Goal: Task Accomplishment & Management: Complete application form

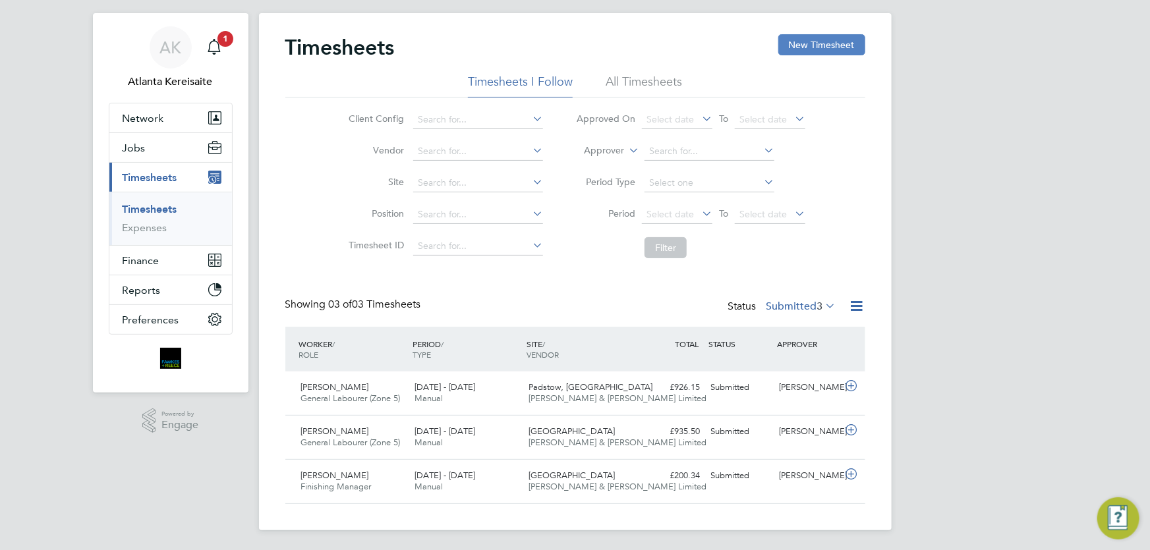
click at [836, 38] on button "New Timesheet" at bounding box center [821, 44] width 87 height 21
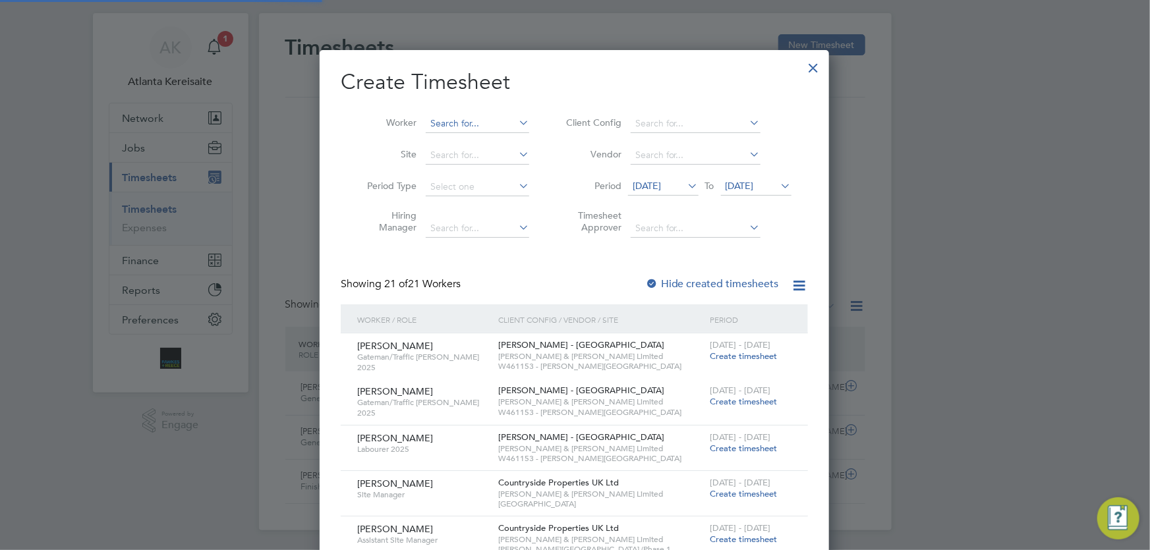
scroll to position [1668, 510]
click at [457, 125] on input at bounding box center [477, 124] width 103 height 18
click at [448, 145] on b "Kieron" at bounding box center [445, 141] width 29 height 11
type input "[PERSON_NAME]"
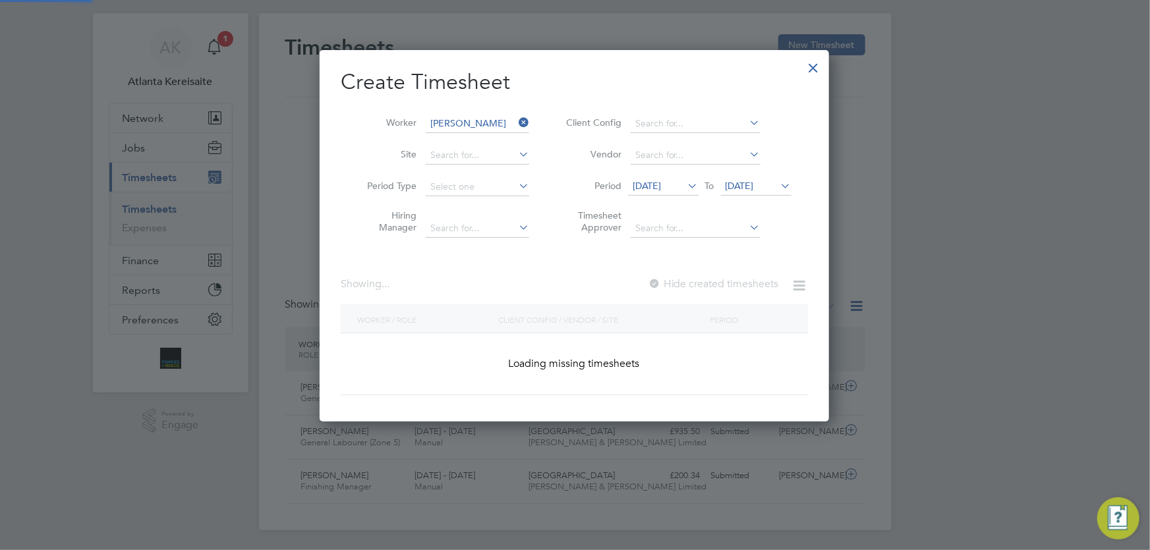
scroll to position [371, 510]
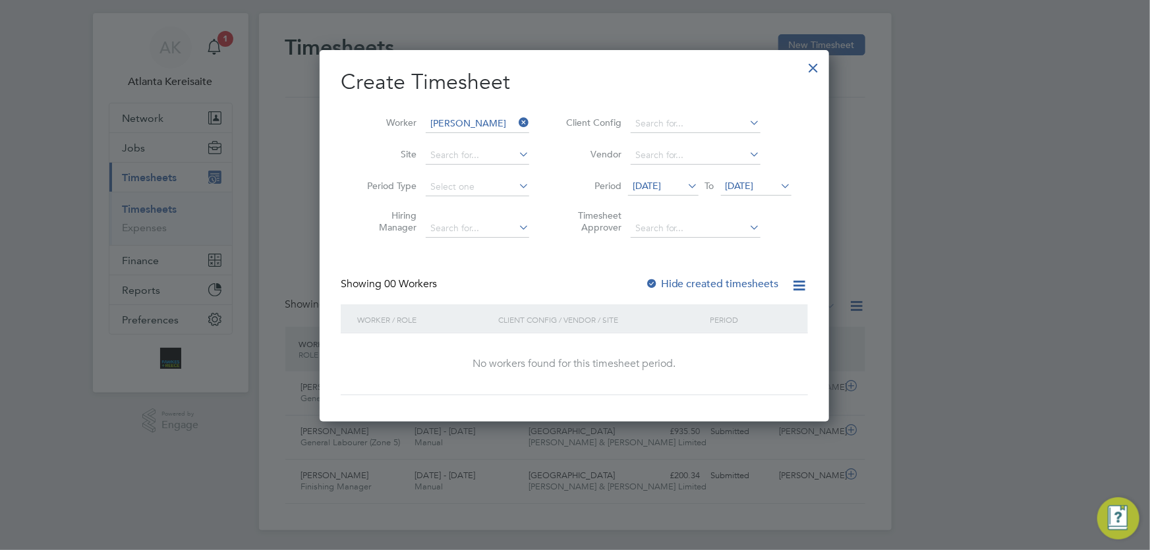
click at [667, 192] on span "14 Aug 2025" at bounding box center [663, 187] width 71 height 18
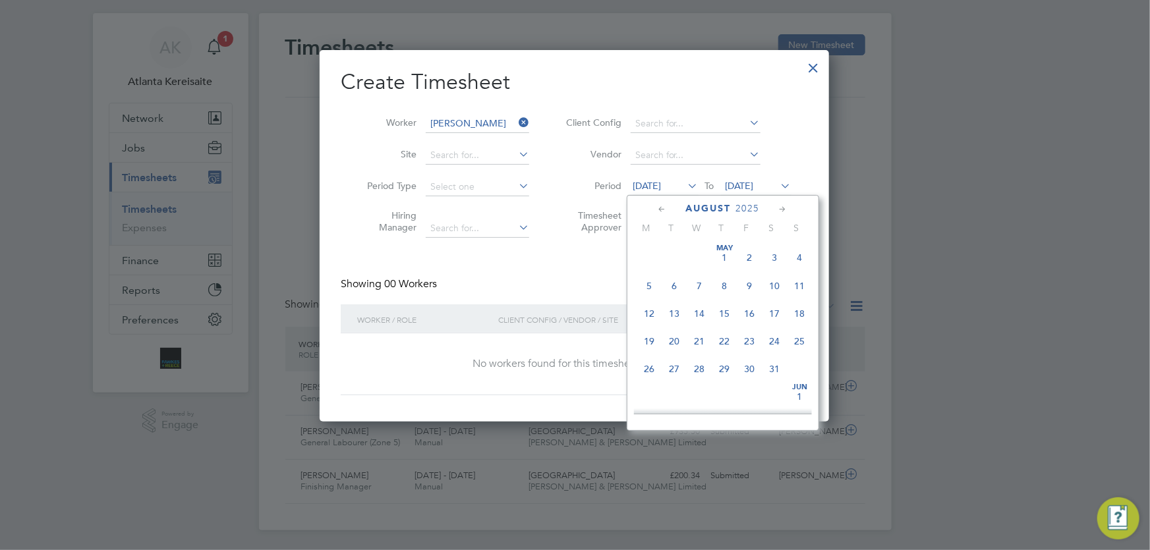
scroll to position [448, 0]
click at [650, 375] on span "25" at bounding box center [649, 365] width 25 height 25
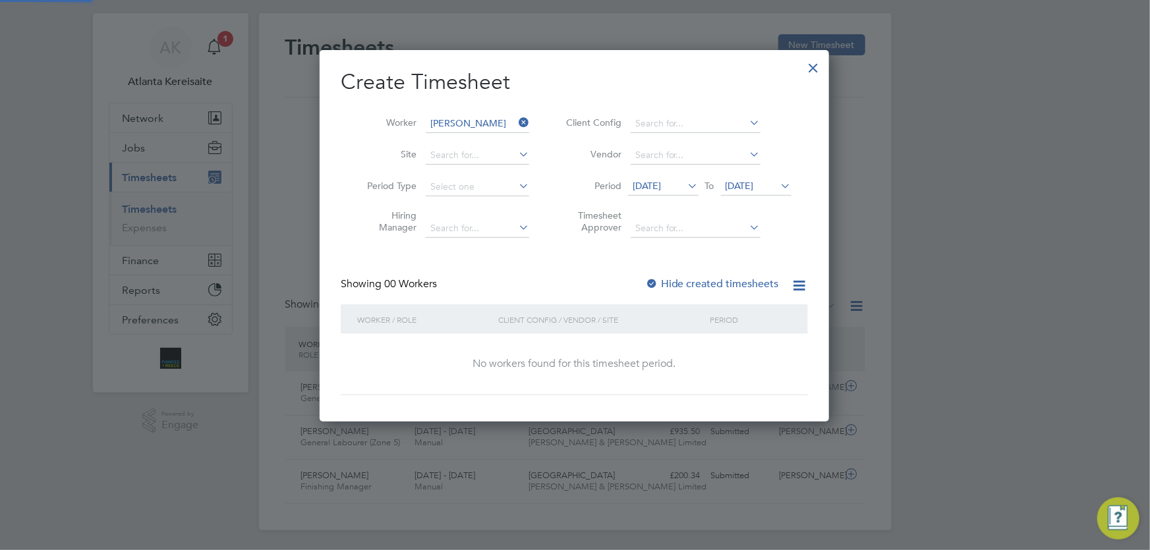
scroll to position [7, 6]
click at [661, 186] on span "25 Aug 2025" at bounding box center [647, 186] width 28 height 12
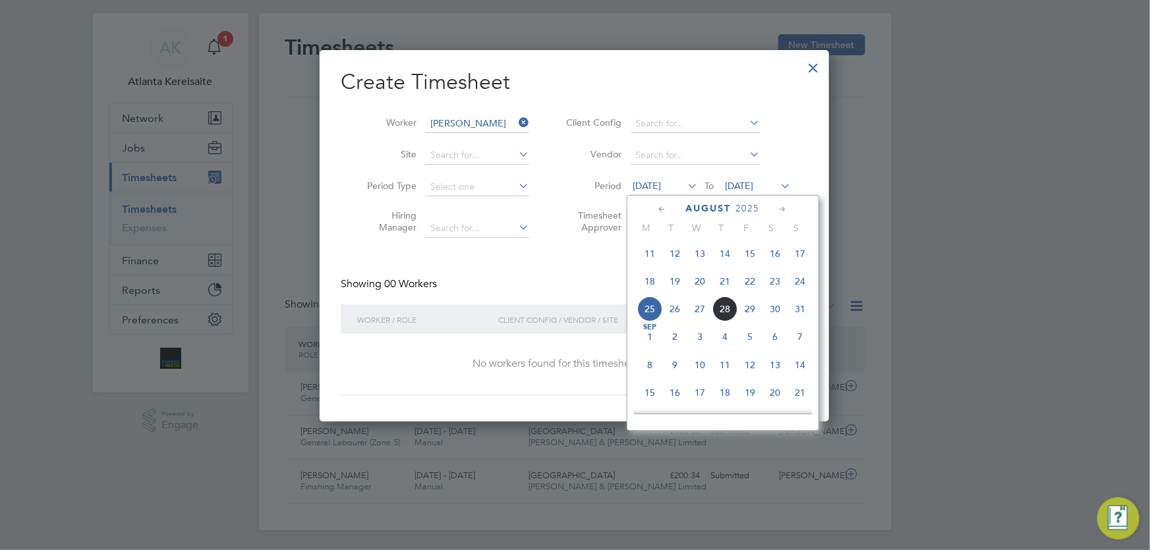
click at [647, 285] on span "18" at bounding box center [649, 281] width 25 height 25
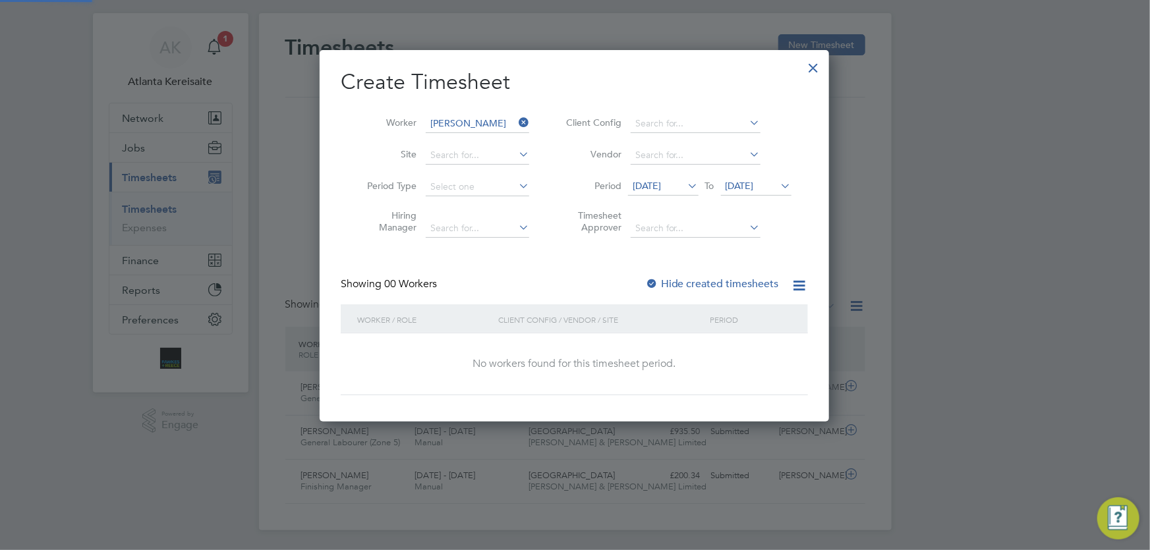
scroll to position [7, 6]
click at [689, 279] on label "Hide created timesheets" at bounding box center [712, 283] width 134 height 13
click at [687, 279] on label "Hide created timesheets" at bounding box center [712, 283] width 134 height 13
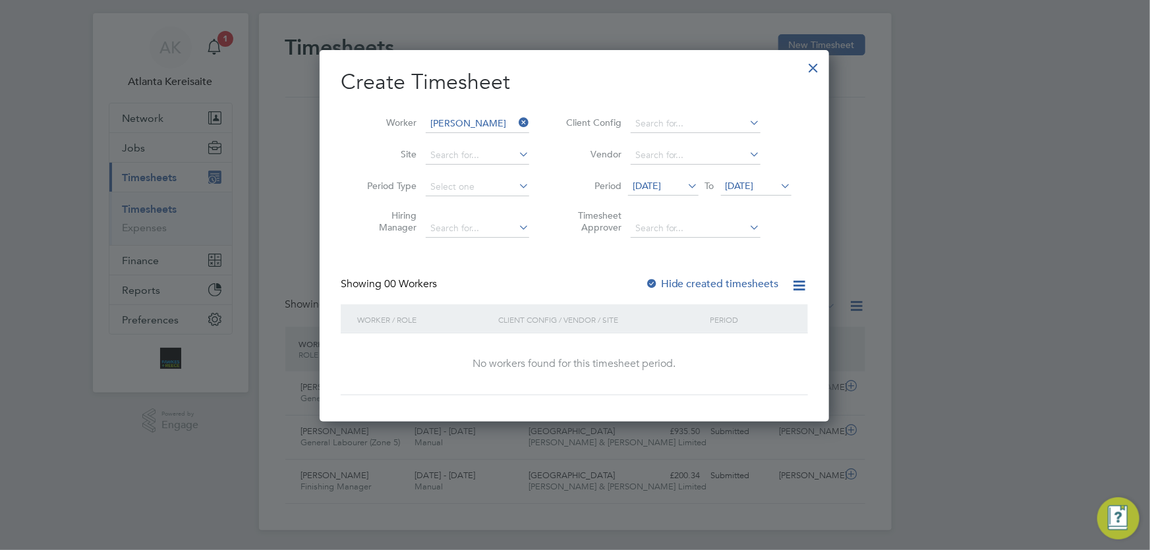
click at [814, 68] on div at bounding box center [814, 65] width 24 height 24
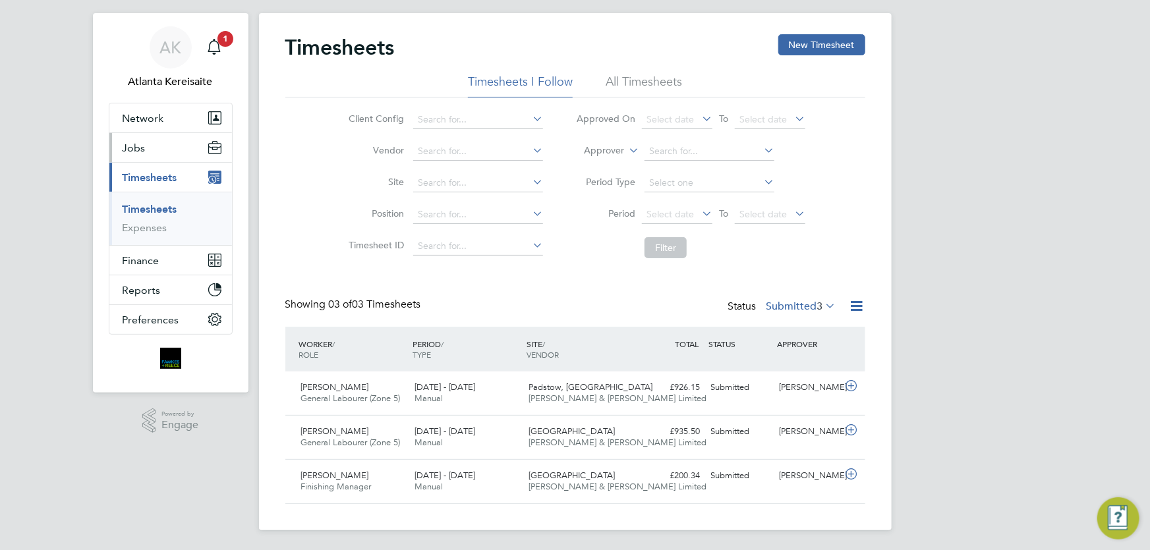
click at [149, 151] on button "Jobs" at bounding box center [170, 147] width 123 height 29
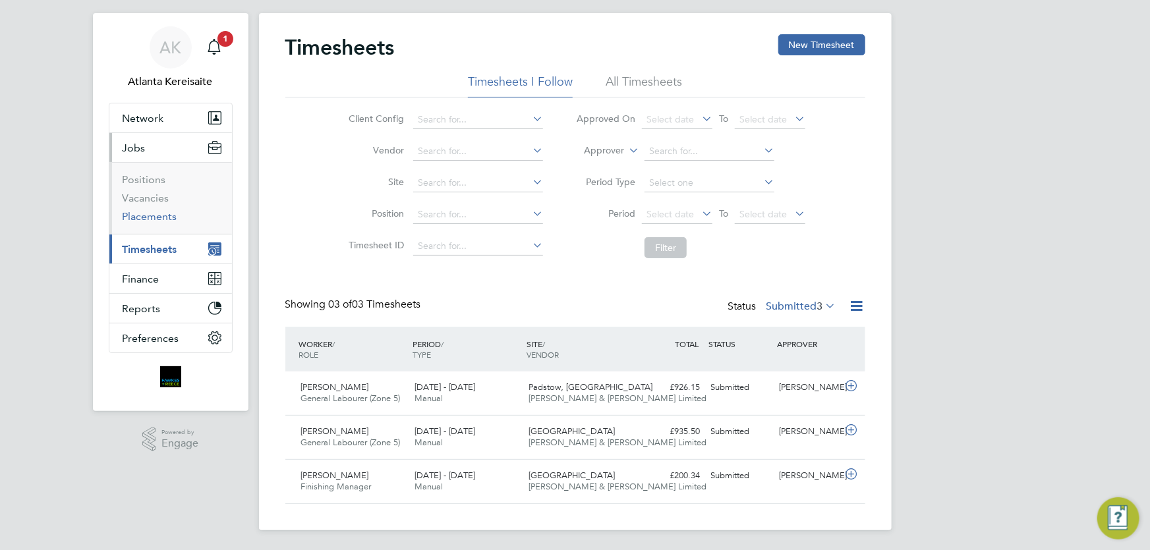
click at [153, 219] on link "Placements" at bounding box center [150, 216] width 55 height 13
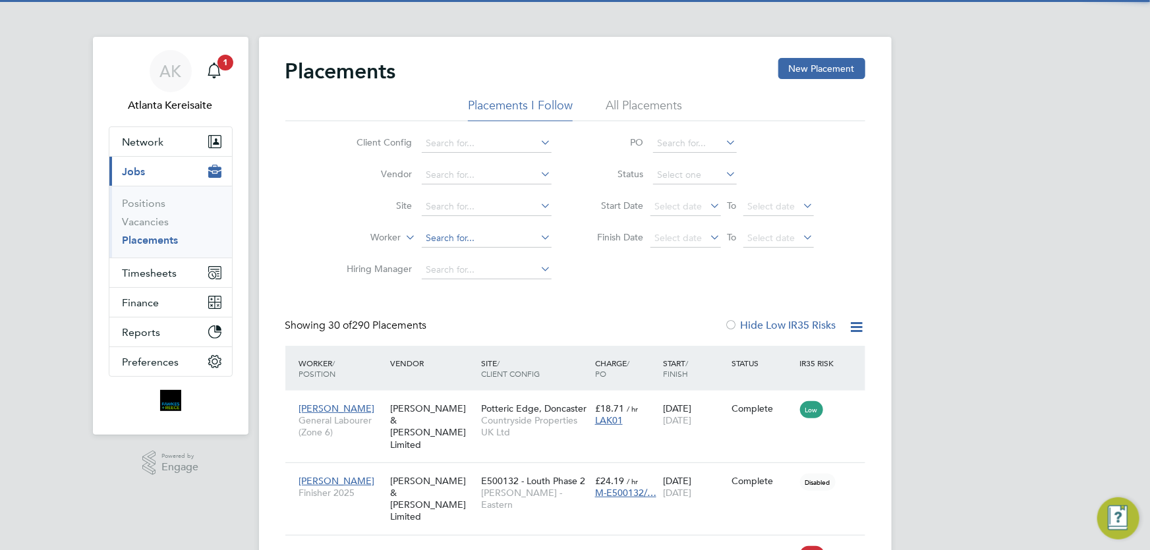
click at [451, 239] on input at bounding box center [487, 238] width 130 height 18
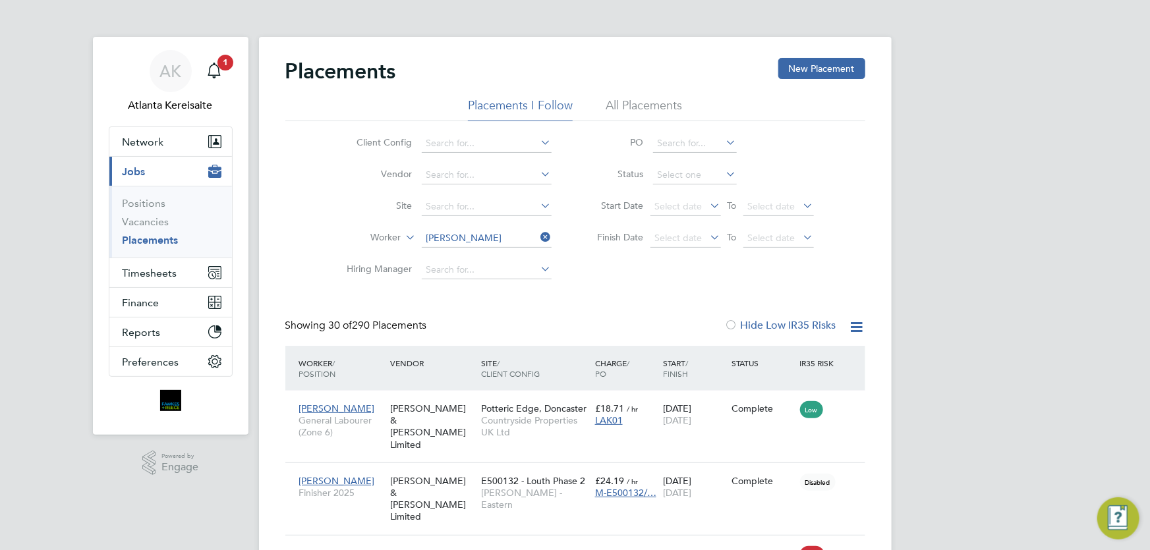
click at [486, 255] on li "Kieron Cun liffe" at bounding box center [486, 256] width 130 height 18
type input "[PERSON_NAME]"
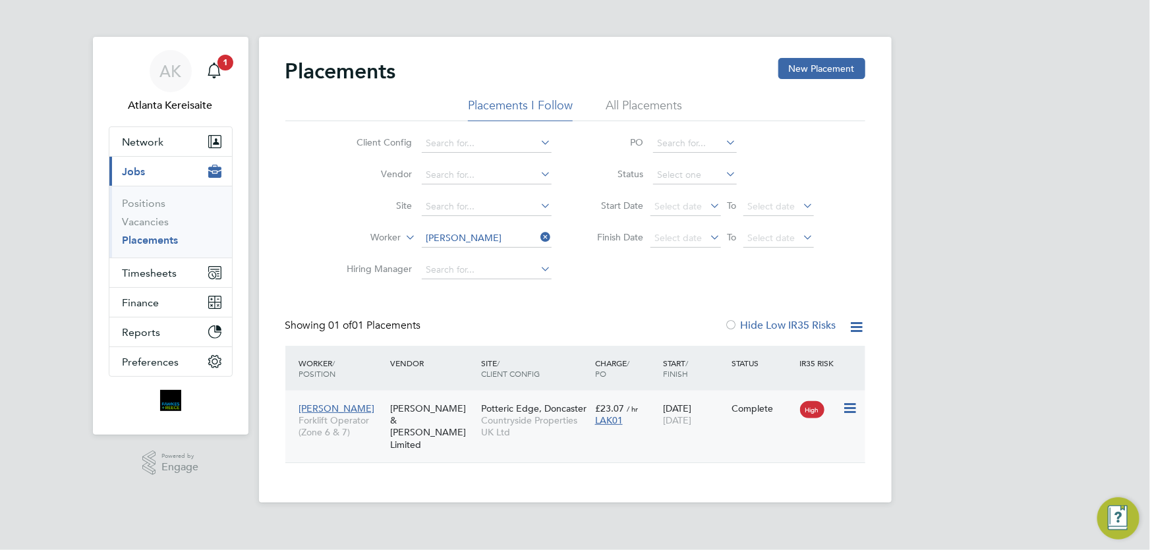
click at [737, 419] on div "Complete" at bounding box center [762, 408] width 69 height 25
click at [848, 409] on icon at bounding box center [848, 409] width 13 height 16
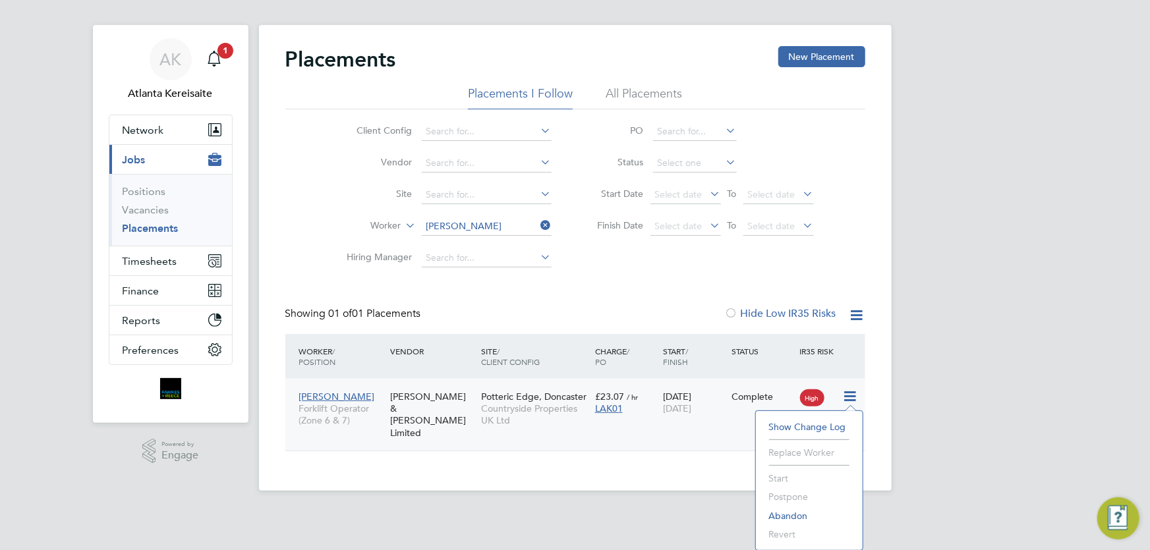
click at [689, 399] on div "28 Jul 2025 01 Aug 2025" at bounding box center [694, 402] width 69 height 37
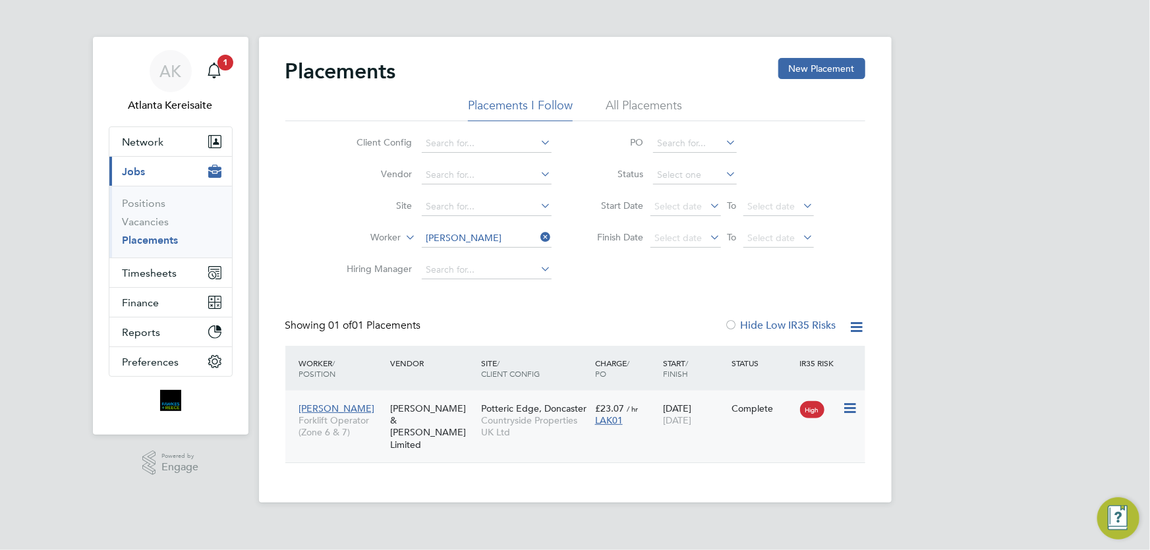
scroll to position [0, 0]
click at [159, 280] on button "Timesheets" at bounding box center [170, 272] width 123 height 29
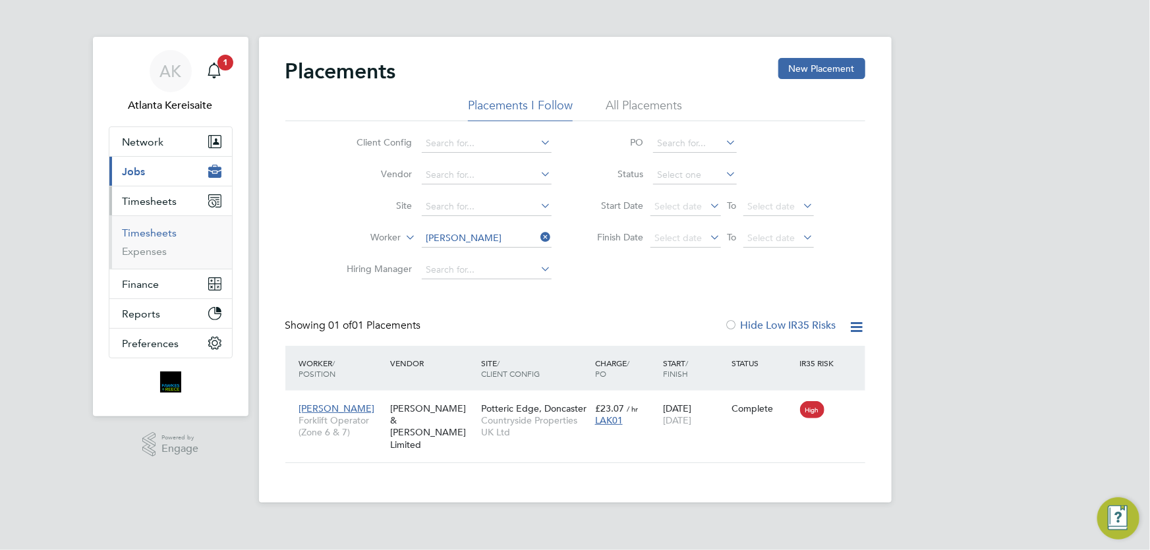
click at [164, 237] on link "Timesheets" at bounding box center [150, 233] width 55 height 13
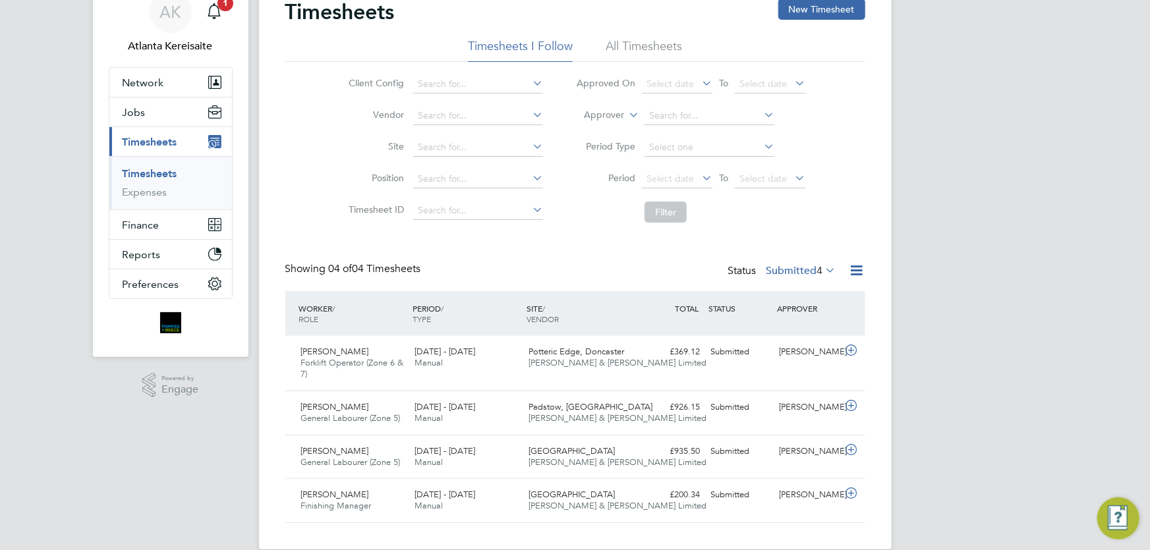
scroll to position [79, 0]
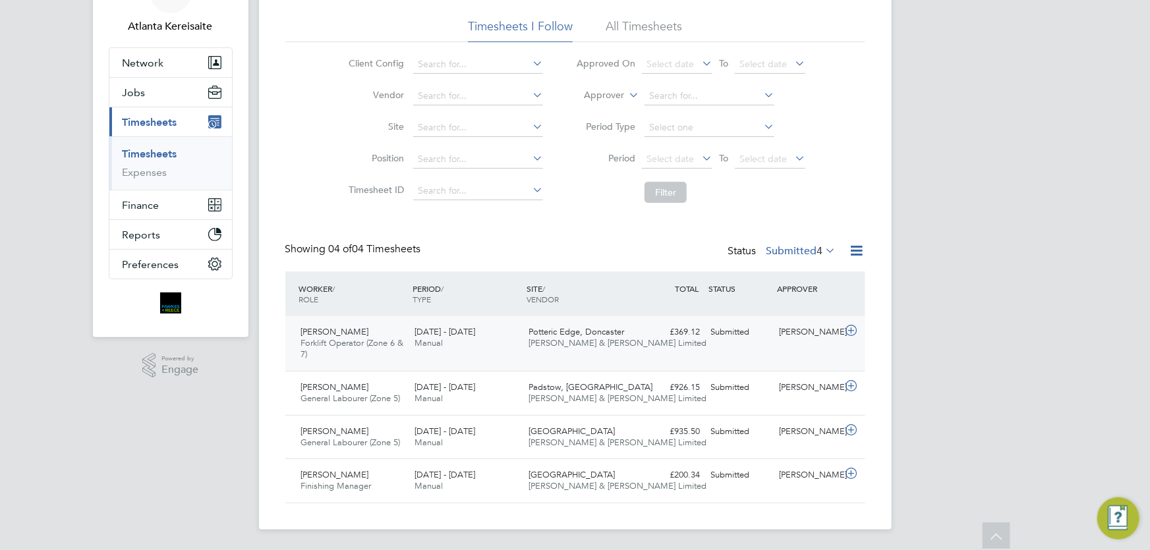
click at [781, 353] on div "Kieron Cunliffe Forklift Operator (Zone 6 & 7) 18 - 24 Aug 2025 18 - 24 Aug 202…" at bounding box center [575, 343] width 580 height 55
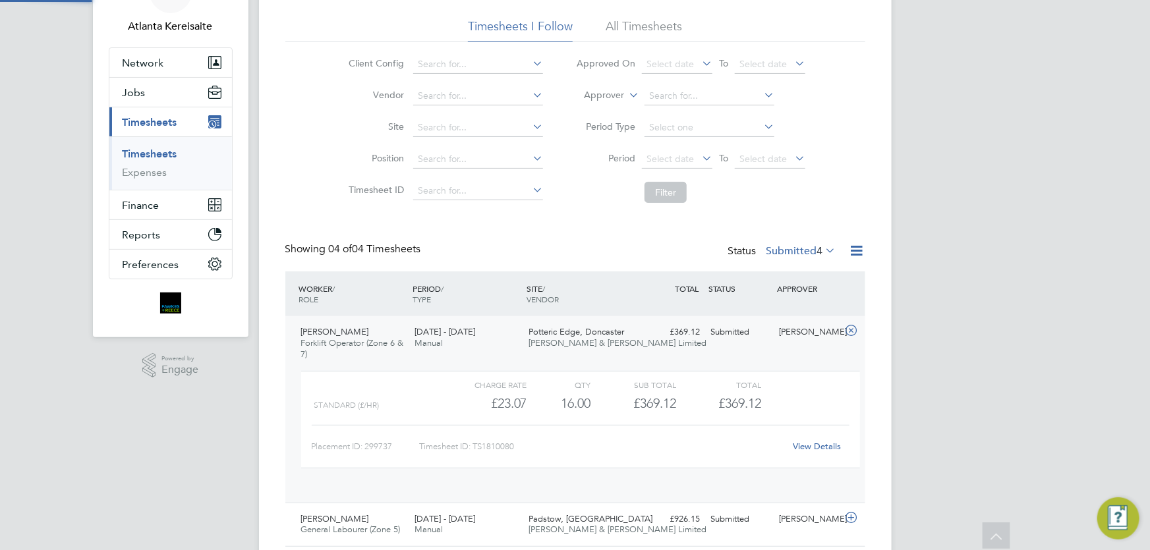
scroll to position [22, 128]
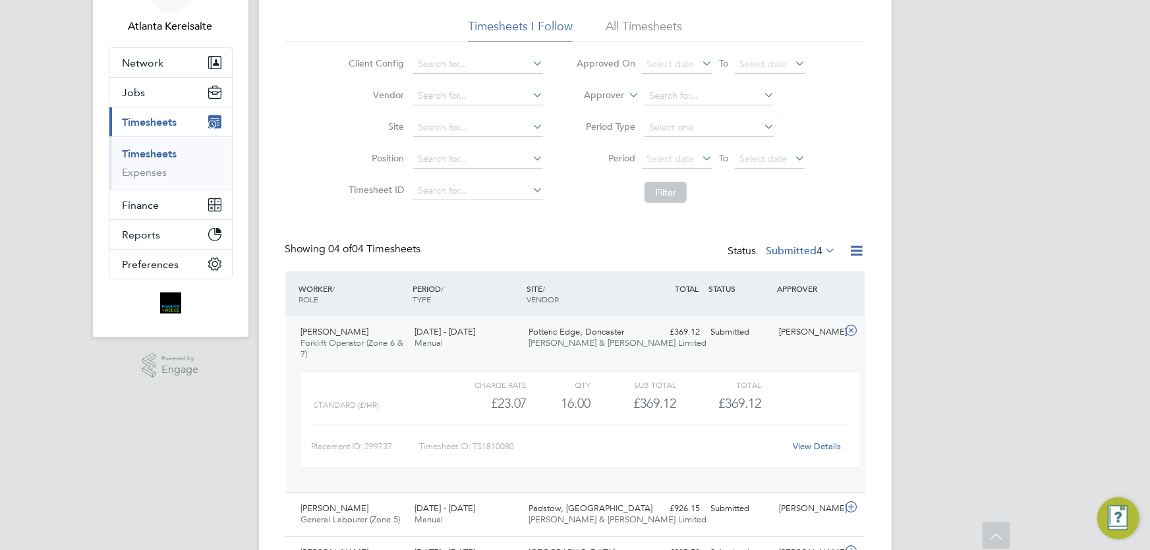
click at [825, 445] on link "View Details" at bounding box center [817, 446] width 48 height 11
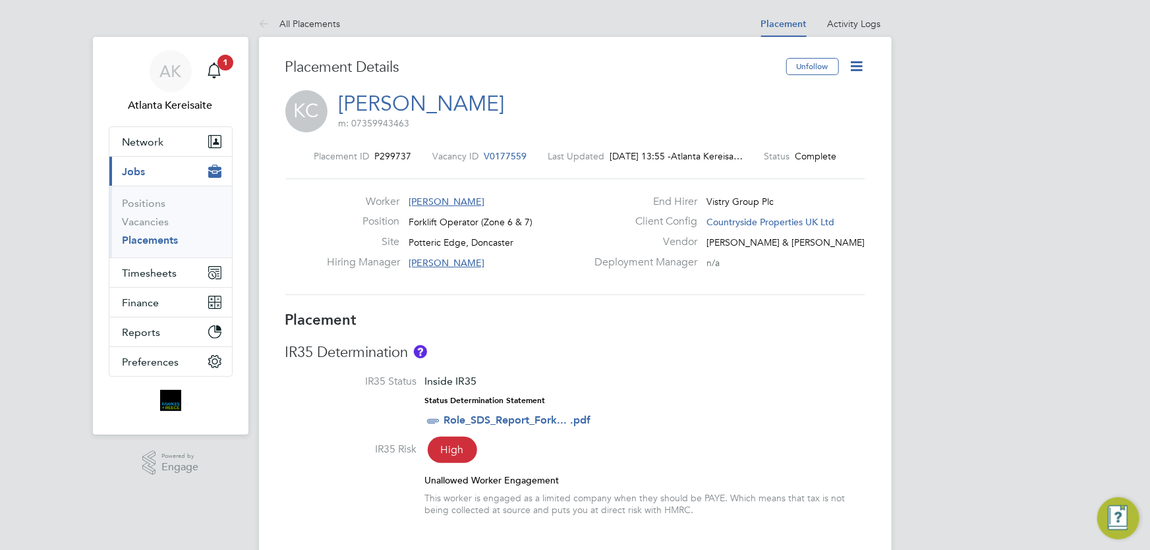
click at [857, 65] on icon at bounding box center [857, 66] width 16 height 16
click at [791, 91] on li "Edit Placement e" at bounding box center [814, 97] width 97 height 18
type input "[PERSON_NAME]"
type input "28 Jul 2025"
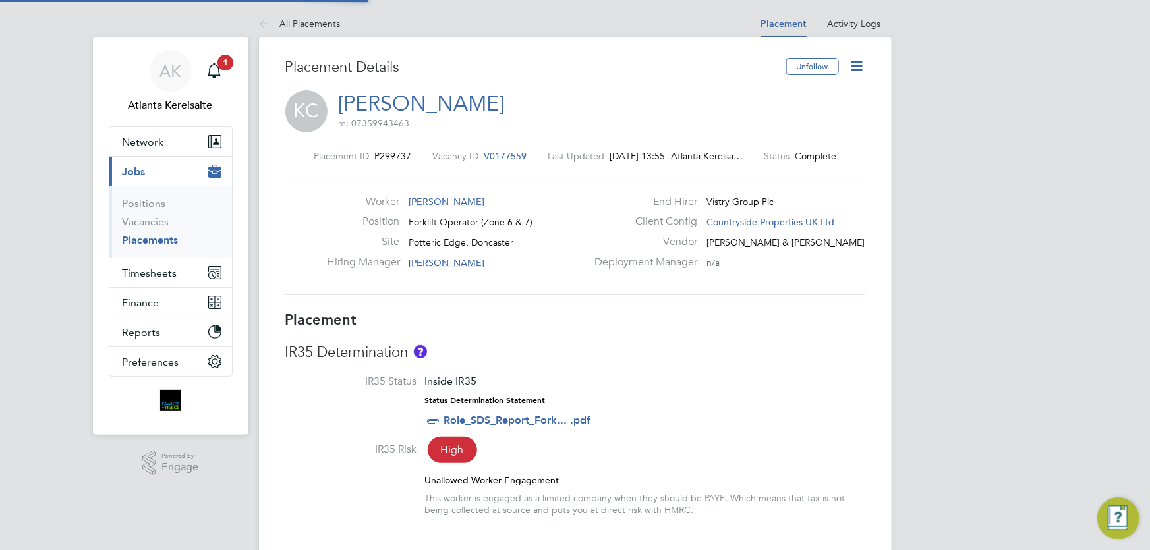
type input "01 Aug 2025"
type input "07:30"
type input "16:30"
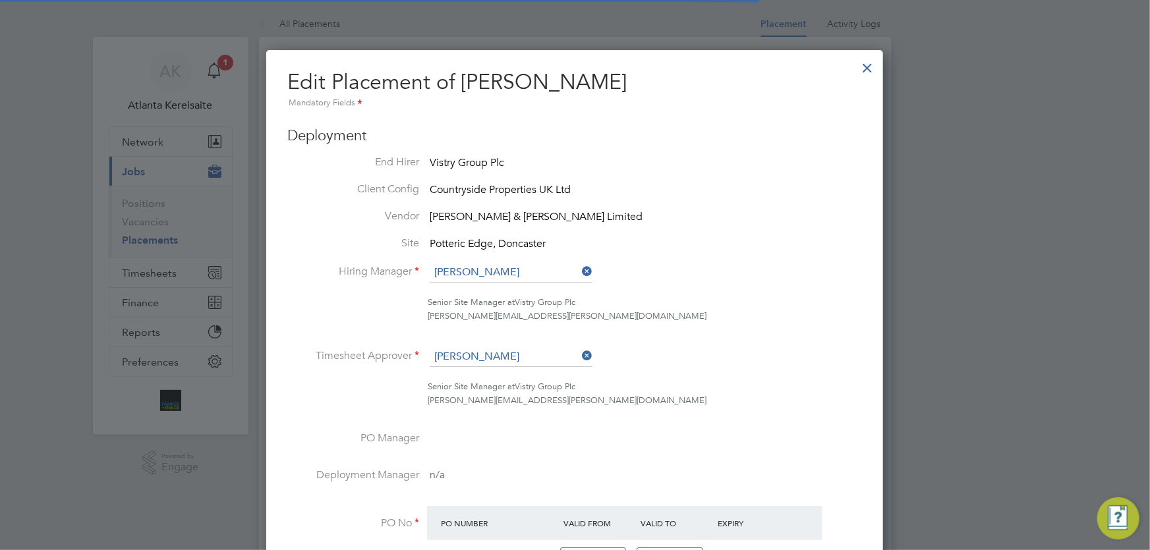
scroll to position [7, 7]
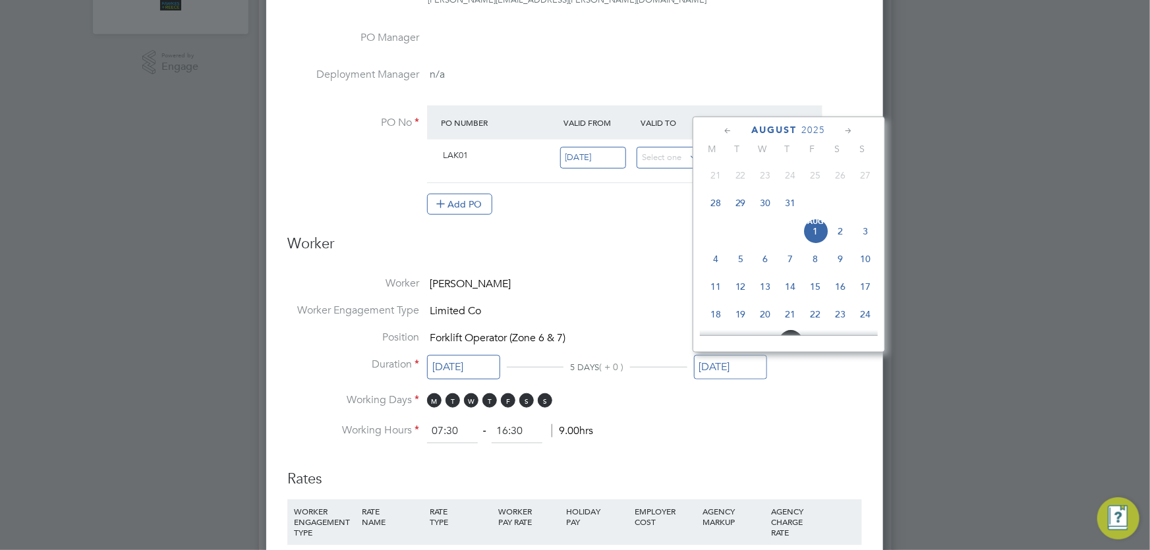
click at [723, 366] on input "01 Aug 2025" at bounding box center [730, 367] width 73 height 24
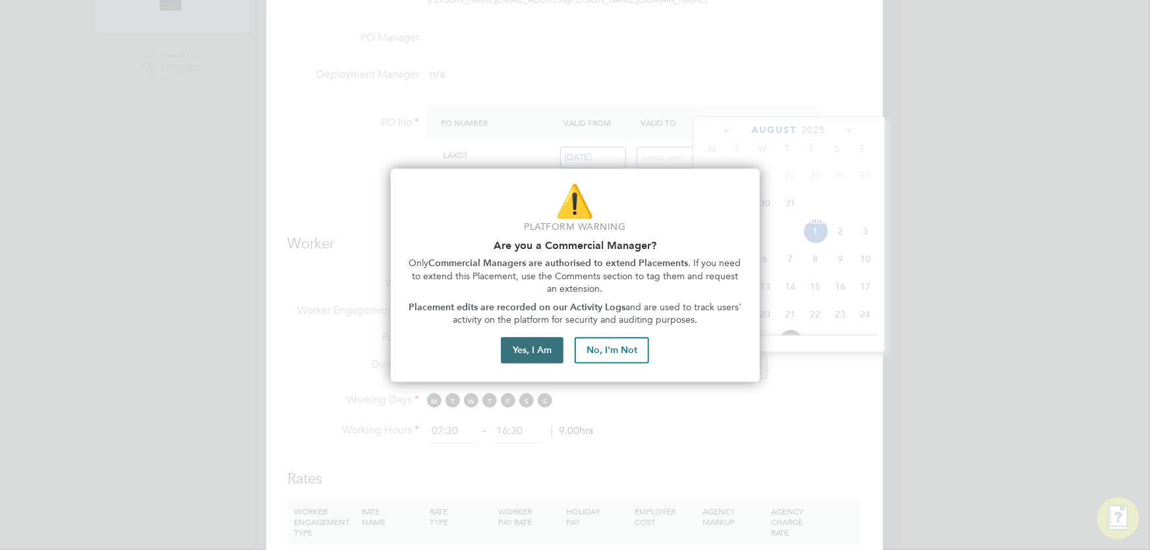
click at [528, 349] on button "Yes, I Am" at bounding box center [532, 350] width 63 height 26
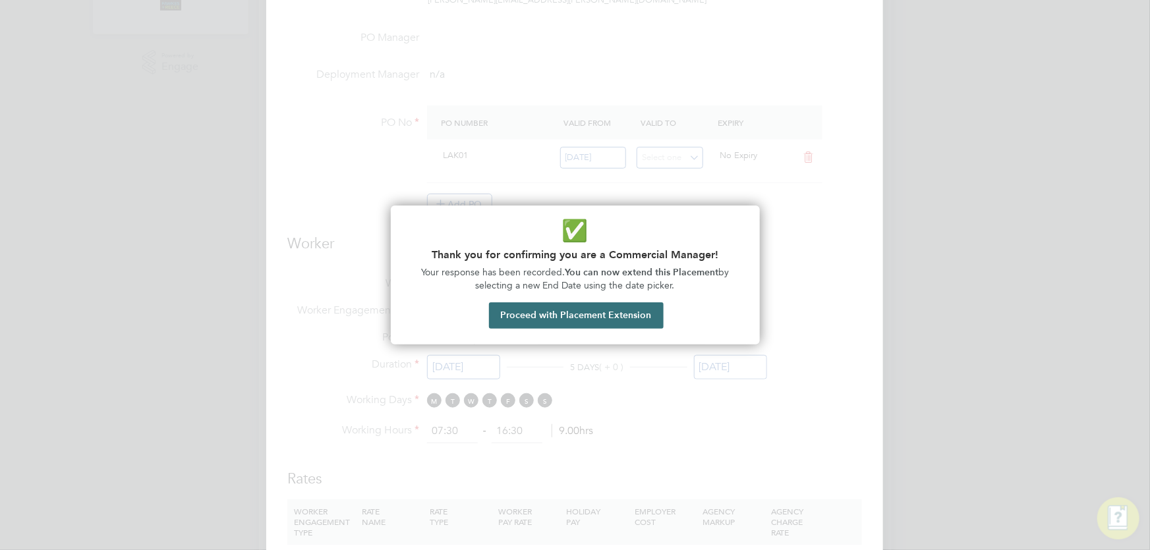
click at [563, 318] on button "Proceed with Placement Extension" at bounding box center [576, 315] width 175 height 26
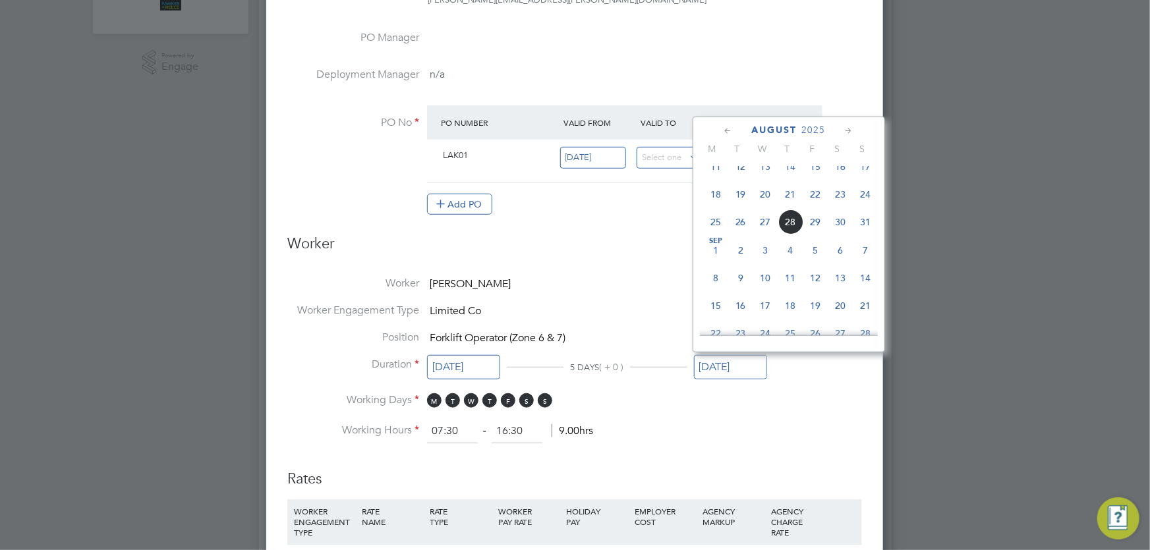
click at [790, 194] on span "21" at bounding box center [790, 194] width 25 height 25
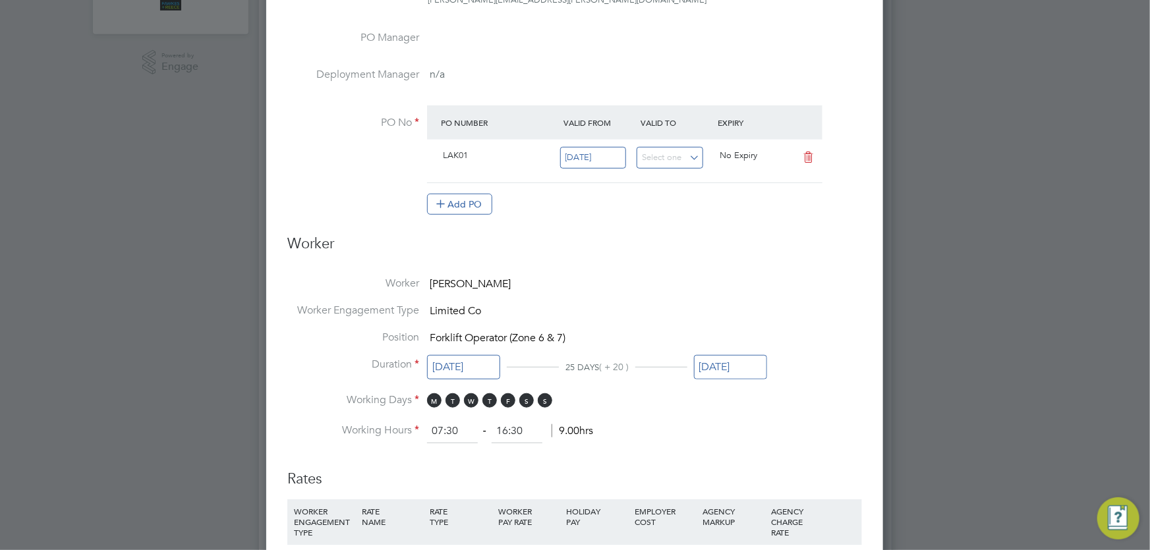
click at [749, 356] on input "21 Aug 2025" at bounding box center [730, 367] width 73 height 24
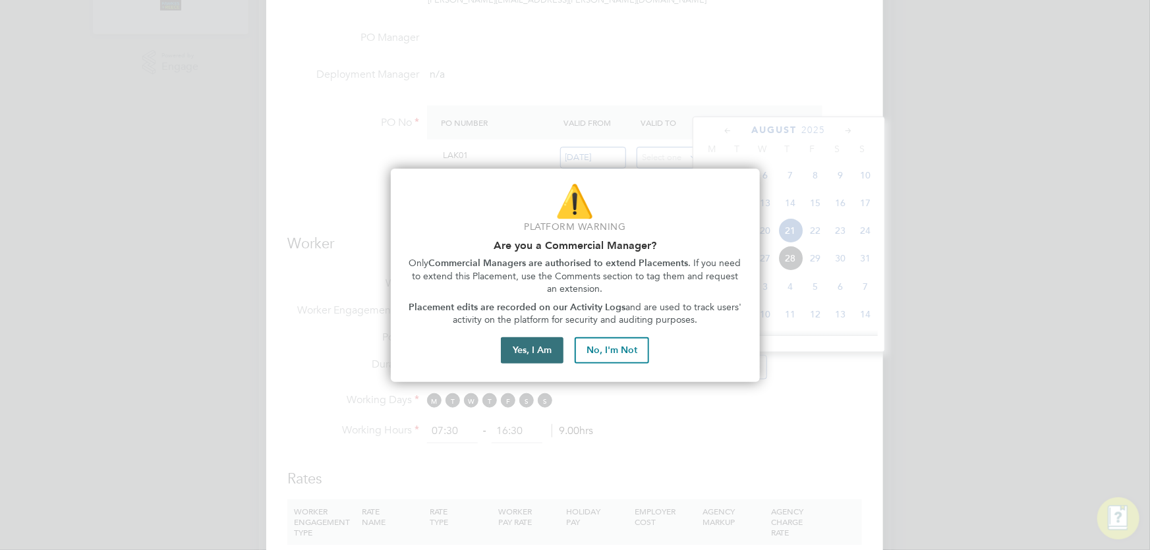
click at [531, 350] on button "Yes, I Am" at bounding box center [532, 350] width 63 height 26
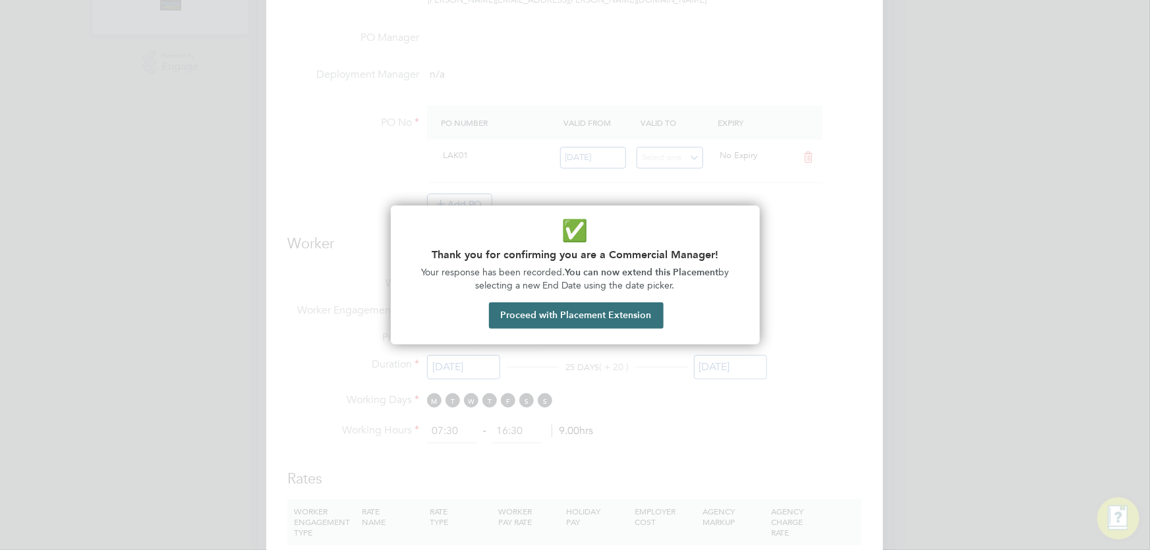
click at [597, 318] on button "Proceed with Placement Extension" at bounding box center [576, 315] width 175 height 26
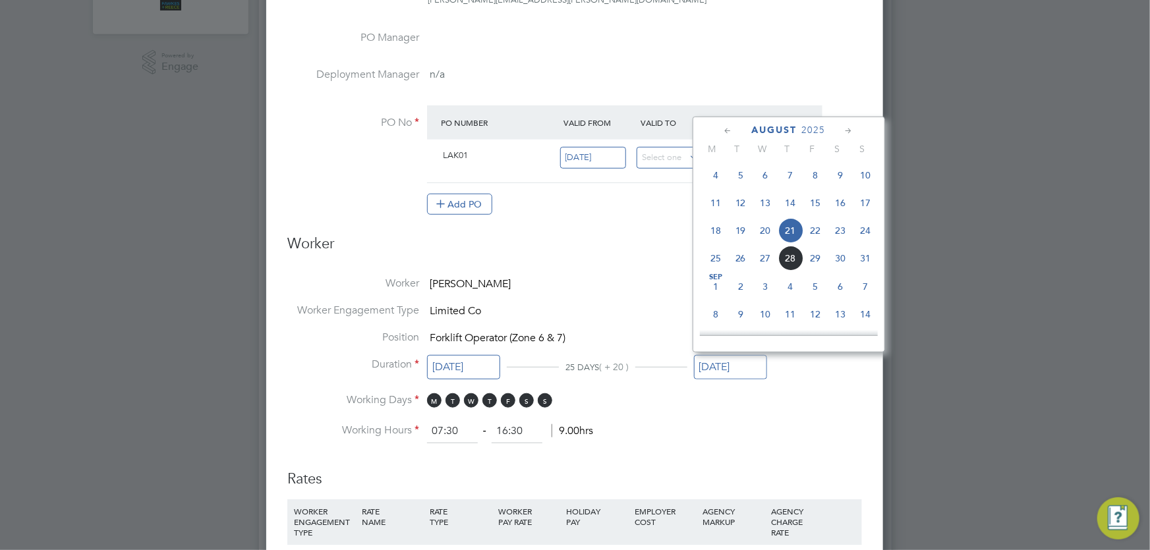
click at [822, 237] on span "22" at bounding box center [815, 230] width 25 height 25
type input "22 Aug 2025"
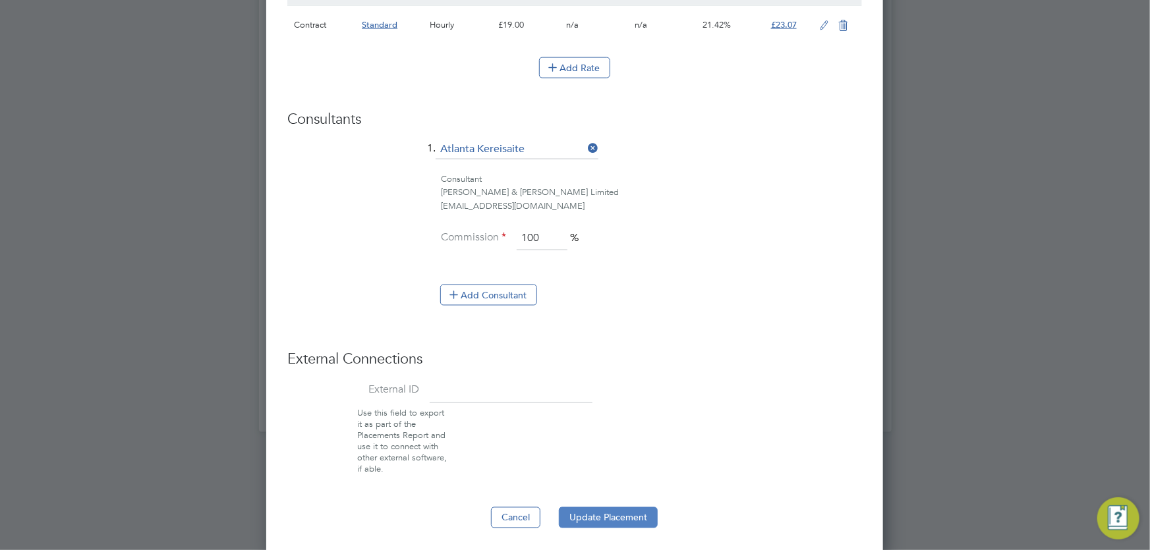
click at [618, 515] on button "Update Placement" at bounding box center [608, 517] width 99 height 21
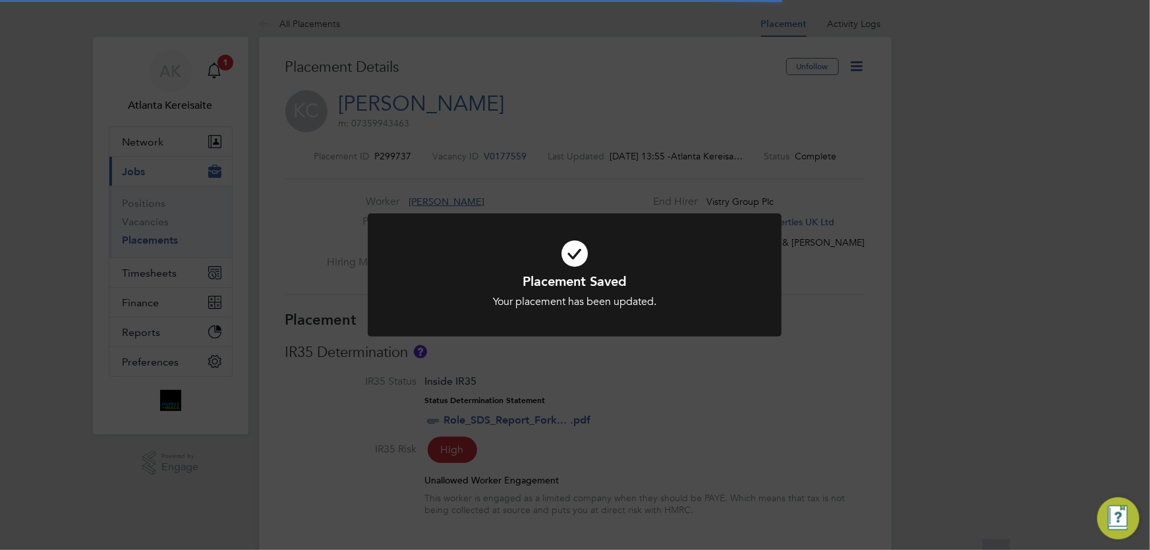
click at [936, 386] on div "Placement Saved Your placement has been updated. Cancel Okay" at bounding box center [575, 275] width 1150 height 550
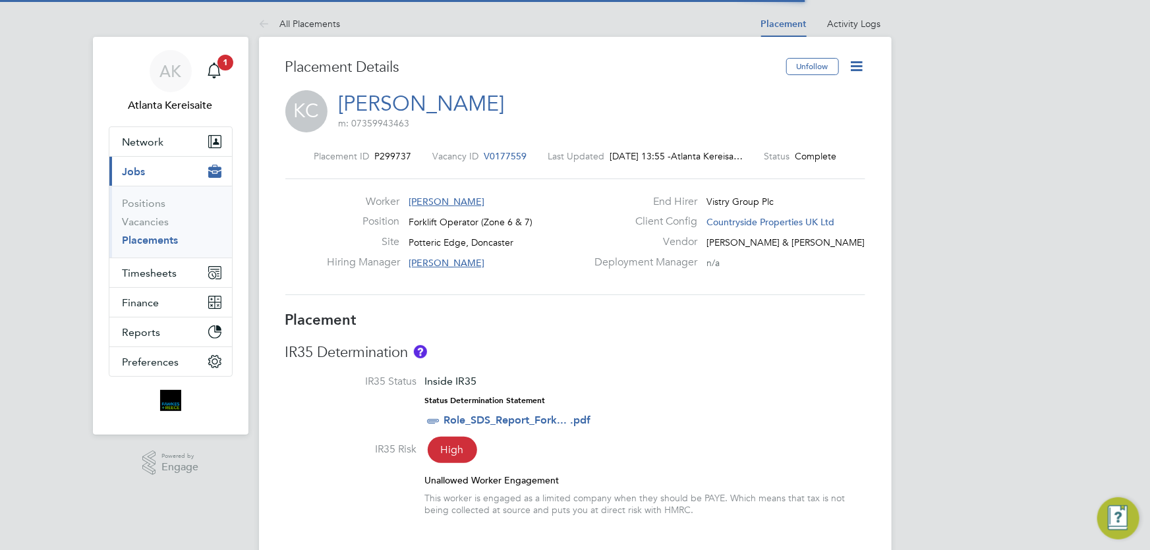
drag, startPoint x: 751, startPoint y: 386, endPoint x: 561, endPoint y: 333, distance: 197.0
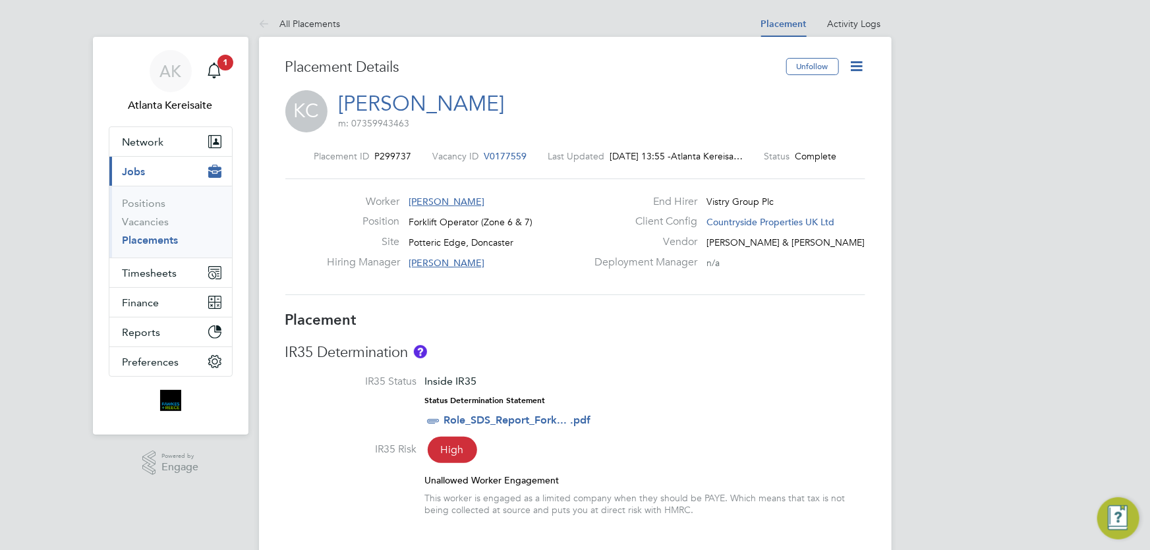
click at [260, 19] on icon at bounding box center [267, 24] width 16 height 16
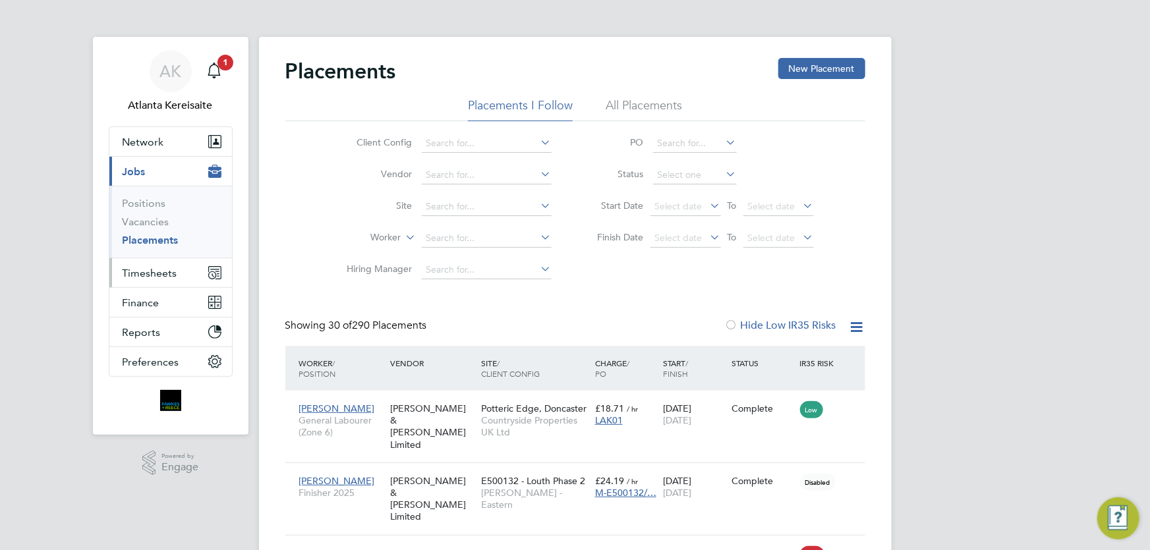
click at [157, 273] on span "Timesheets" at bounding box center [150, 273] width 55 height 13
click at [161, 270] on span "Timesheets" at bounding box center [150, 273] width 55 height 13
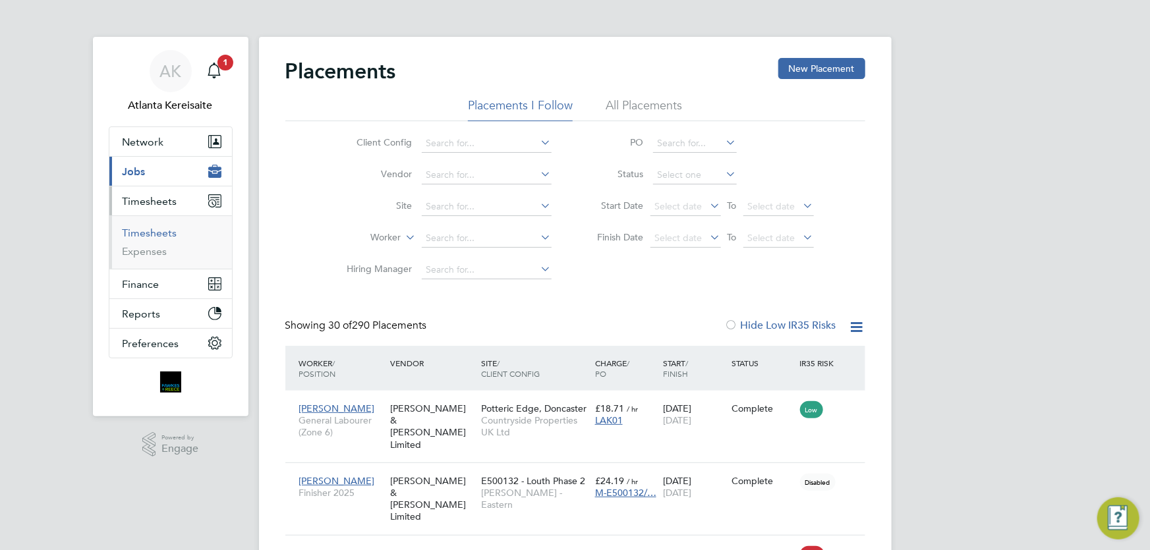
click at [152, 232] on link "Timesheets" at bounding box center [150, 233] width 55 height 13
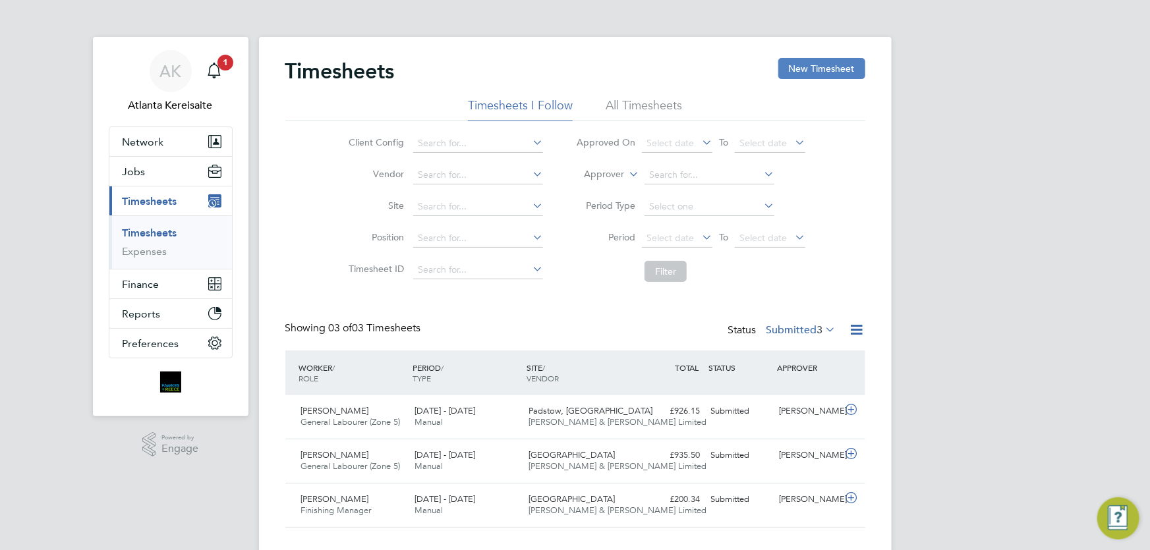
click at [823, 59] on button "New Timesheet" at bounding box center [821, 68] width 87 height 21
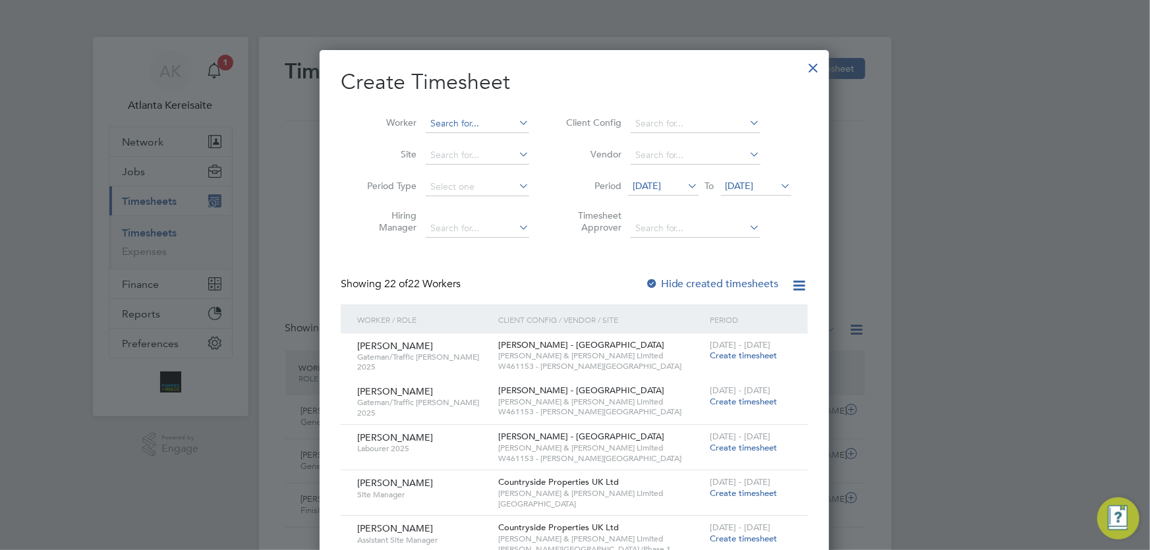
click at [455, 123] on input at bounding box center [477, 124] width 103 height 18
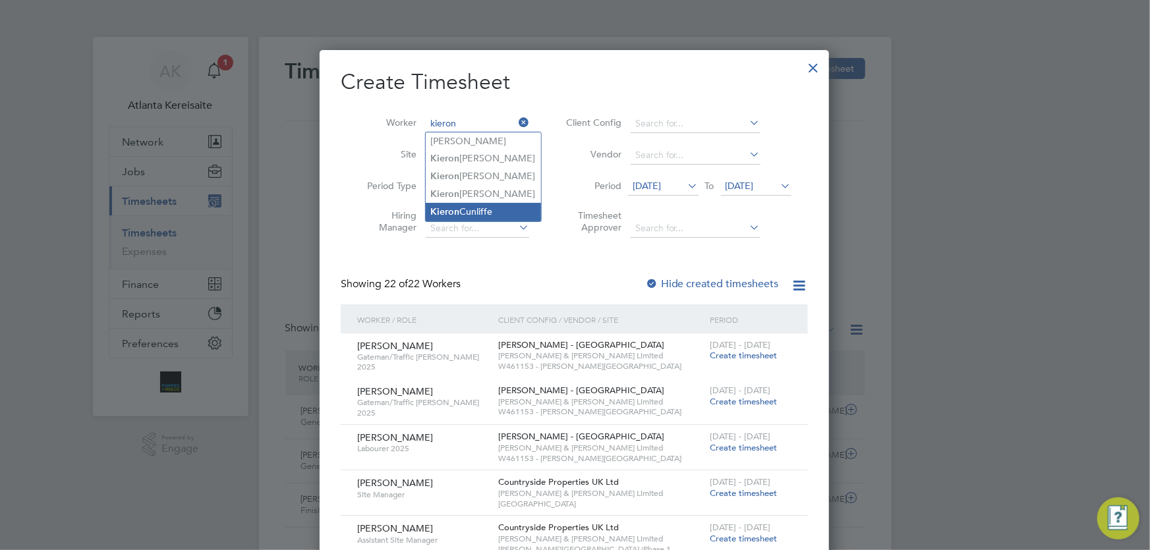
click at [496, 211] on li "Kieron Cunliffe" at bounding box center [483, 212] width 115 height 18
type input "[PERSON_NAME]"
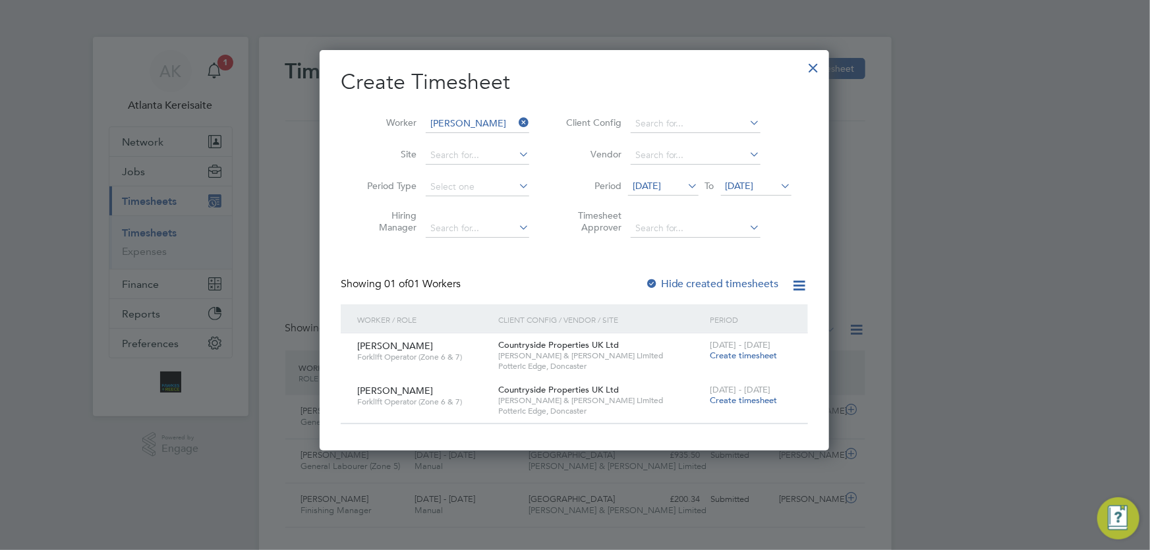
click at [752, 402] on span "Create timesheet" at bounding box center [743, 400] width 67 height 11
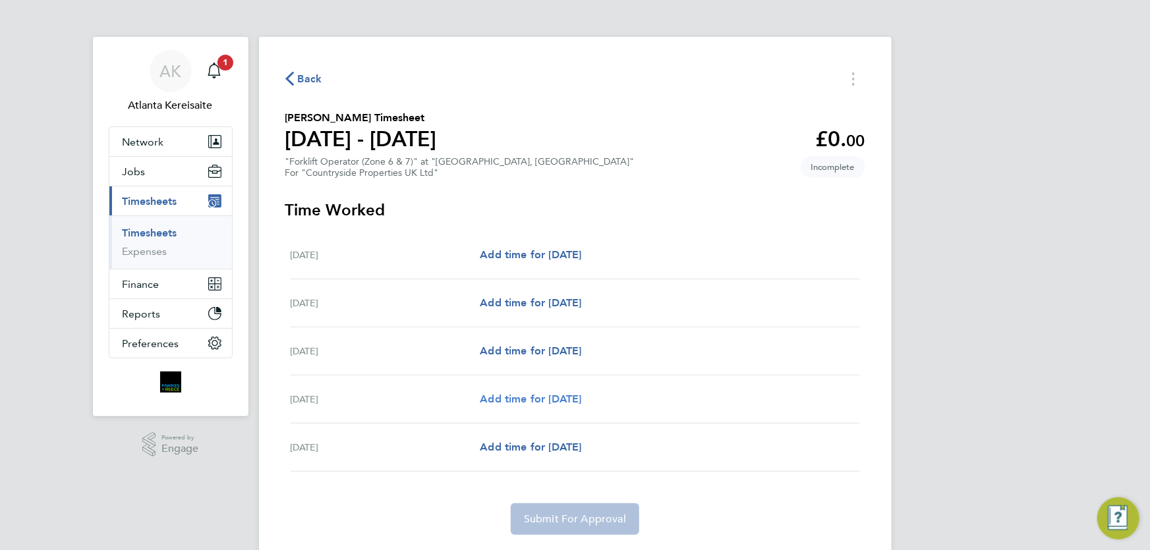
click at [534, 399] on span "Add time for Thu 21 Aug" at bounding box center [530, 399] width 101 height 13
select select "30"
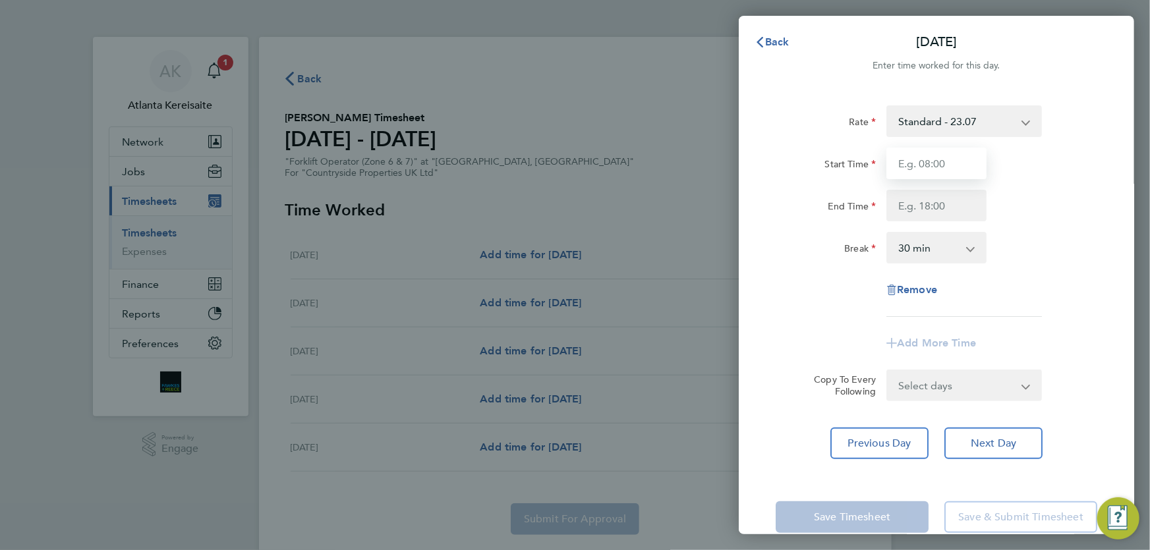
click at [936, 169] on input "Start Time" at bounding box center [936, 164] width 100 height 32
type input "07:30"
drag, startPoint x: 942, startPoint y: 203, endPoint x: 942, endPoint y: 212, distance: 8.6
click at [942, 203] on input "End Time" at bounding box center [936, 206] width 100 height 32
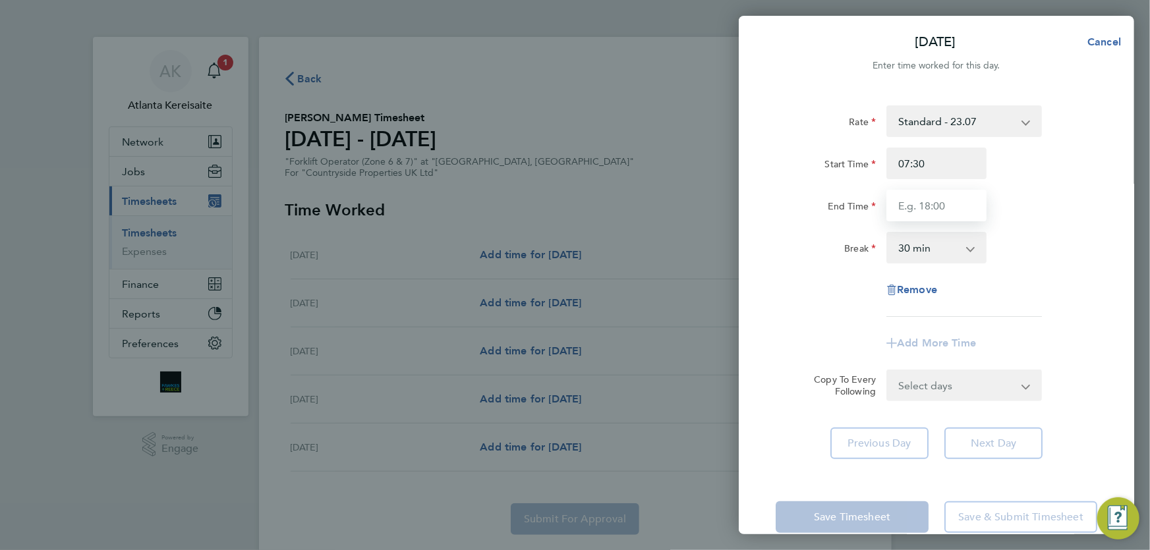
type input "16:30"
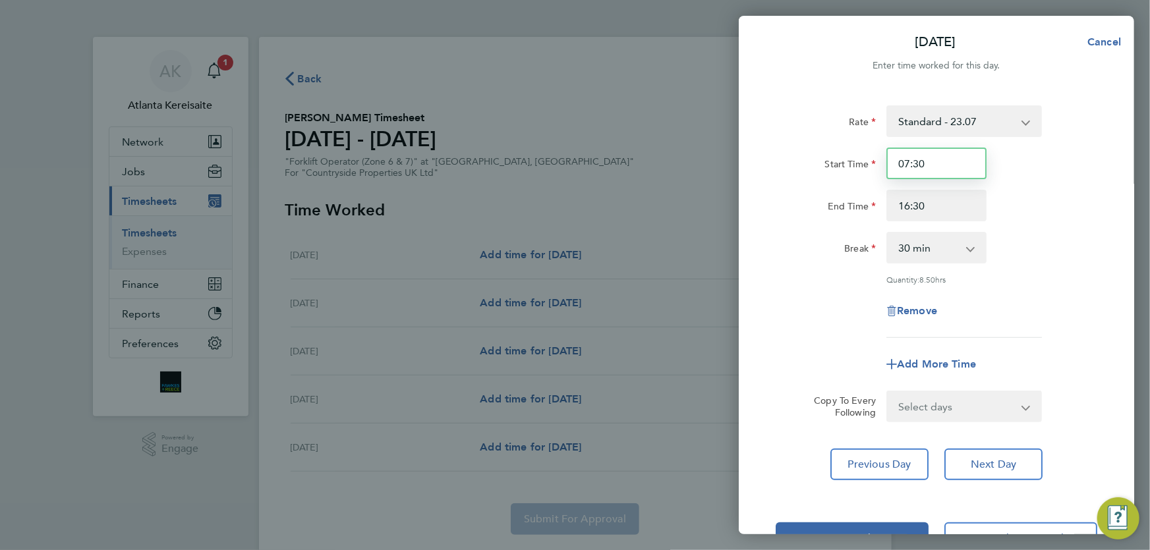
click at [942, 170] on input "07:30" at bounding box center [936, 164] width 100 height 32
click at [946, 209] on input "16:30" at bounding box center [936, 206] width 100 height 32
click at [989, 416] on select "Select days Friday" at bounding box center [957, 406] width 138 height 29
select select "FRI"
click at [888, 392] on select "Select days Friday" at bounding box center [957, 406] width 138 height 29
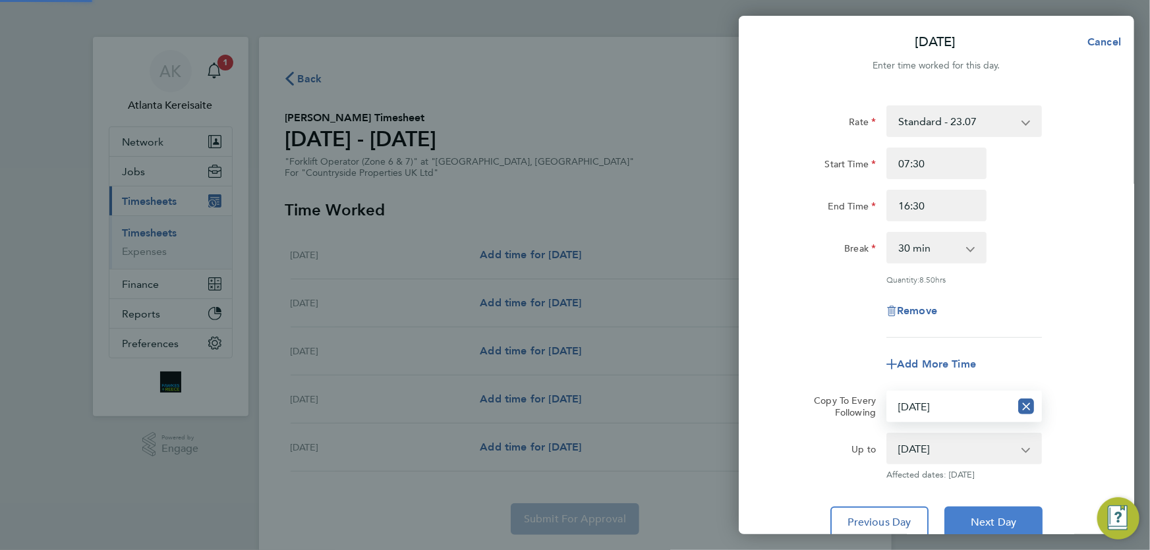
click at [999, 519] on span "Next Day" at bounding box center [993, 522] width 45 height 13
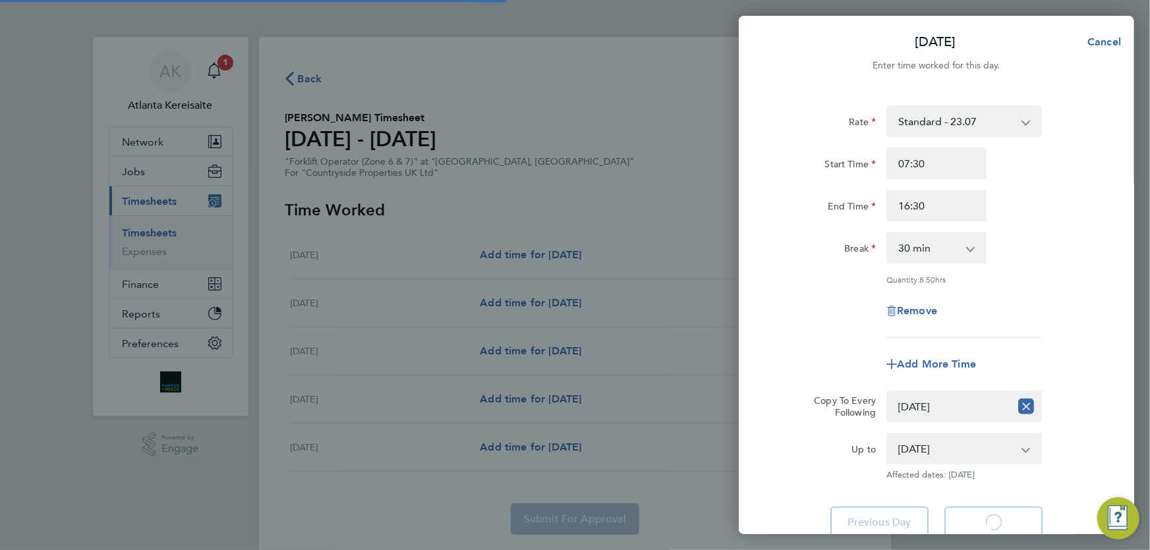
select select "30"
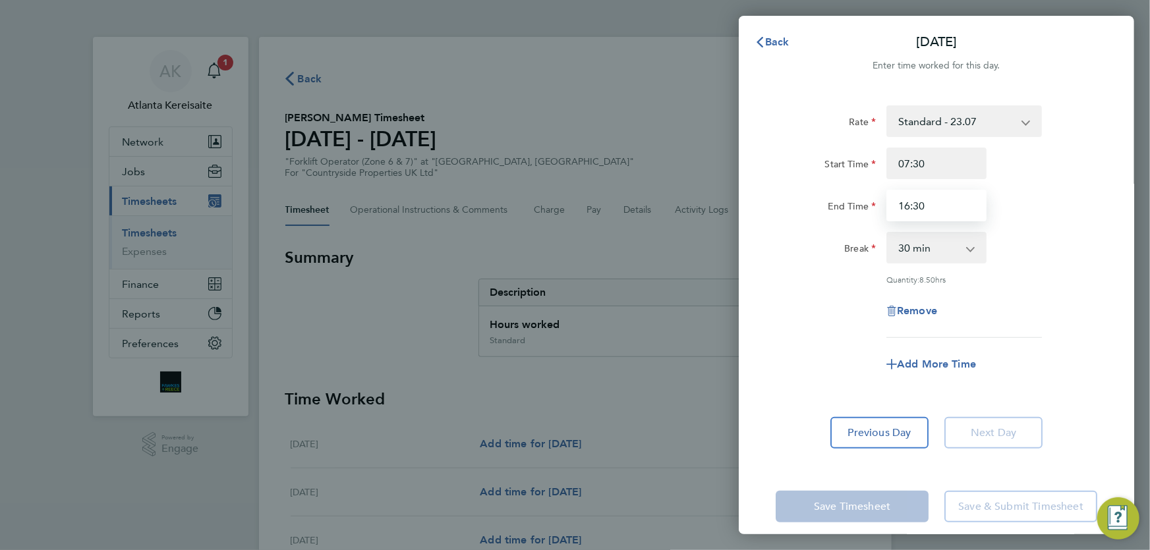
click at [910, 211] on input "16:30" at bounding box center [936, 206] width 100 height 32
type input "15:30"
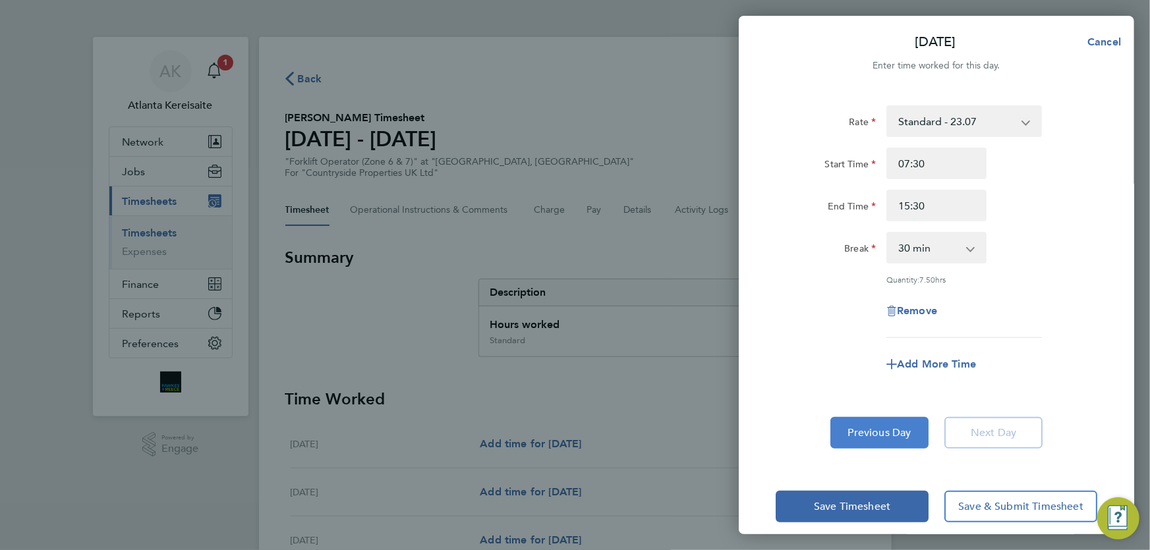
click at [883, 436] on span "Previous Day" at bounding box center [879, 432] width 63 height 13
select select "30"
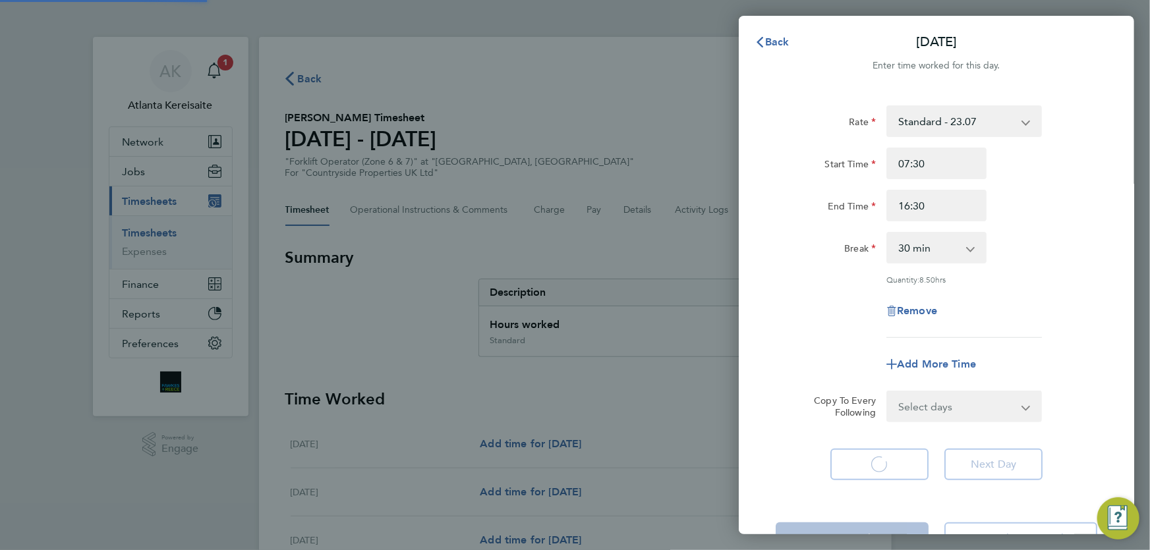
select select "30"
click at [774, 46] on span "Back" at bounding box center [777, 42] width 24 height 13
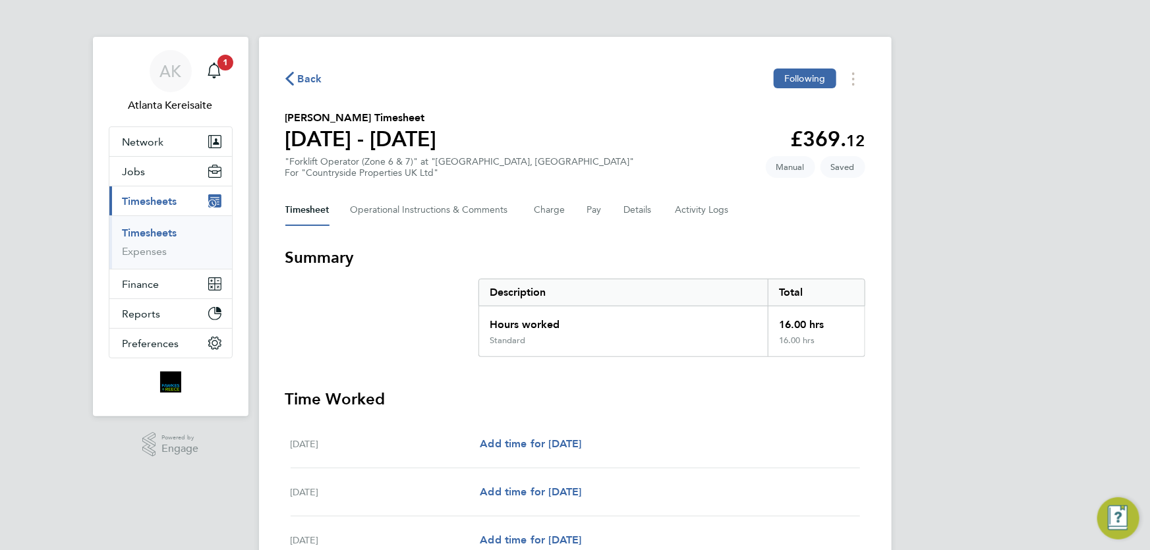
scroll to position [257, 0]
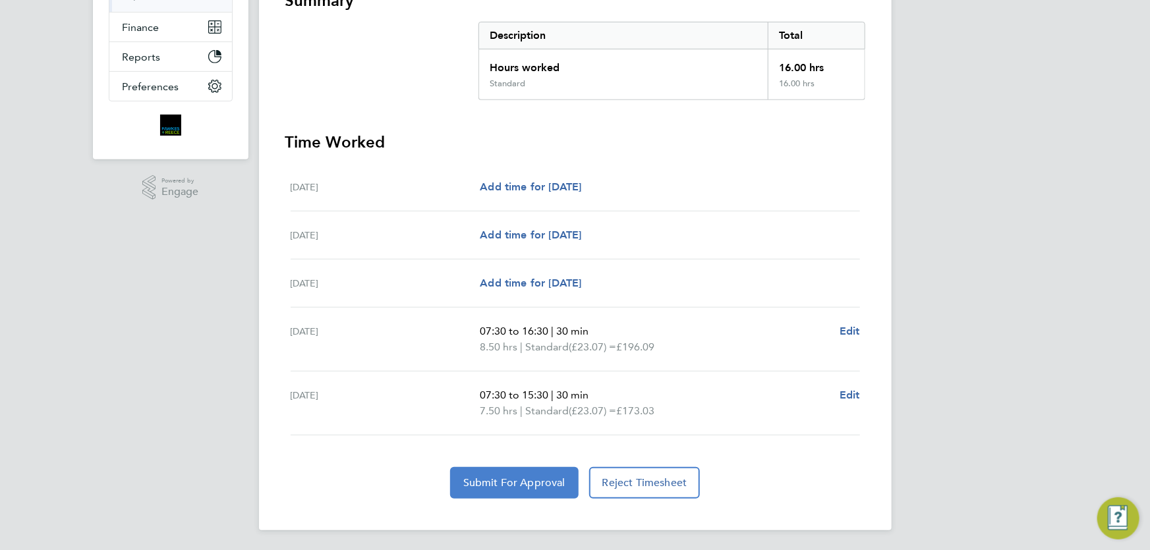
click at [527, 478] on span "Submit For Approval" at bounding box center [514, 482] width 102 height 13
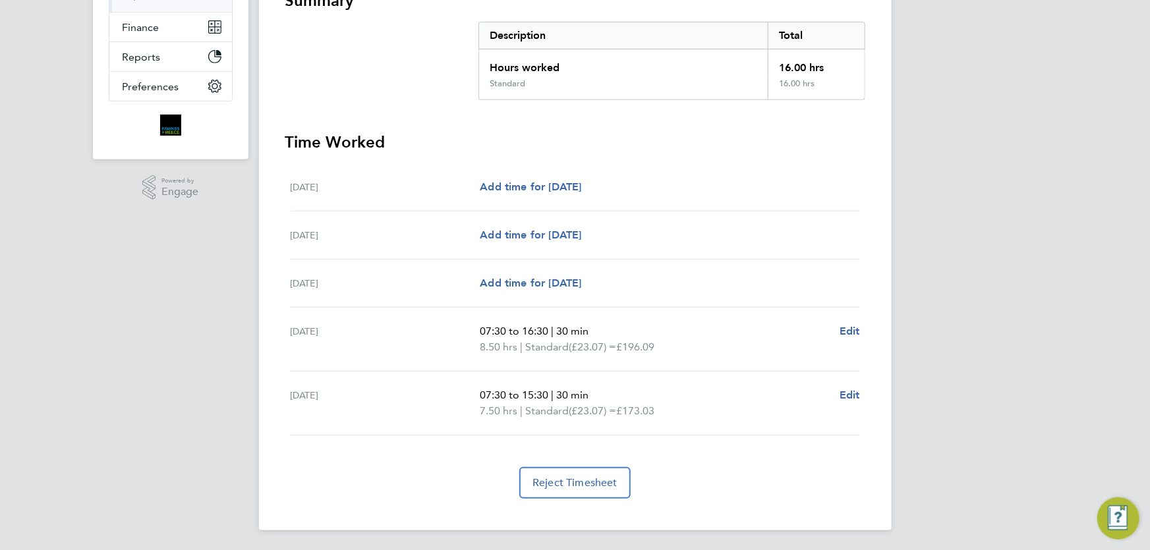
scroll to position [0, 0]
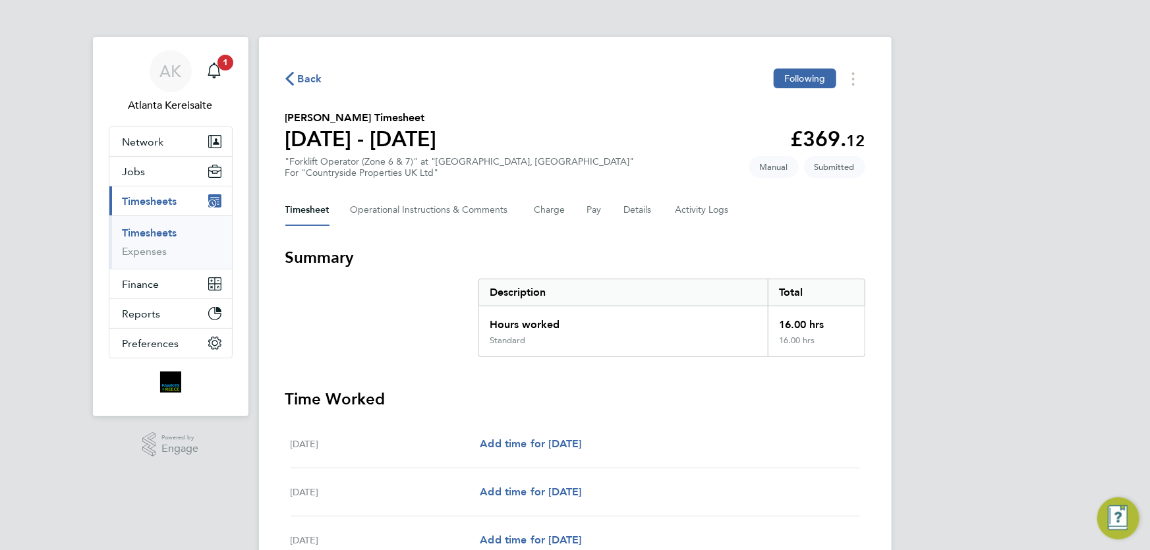
click at [305, 75] on span "Back" at bounding box center [310, 79] width 24 height 16
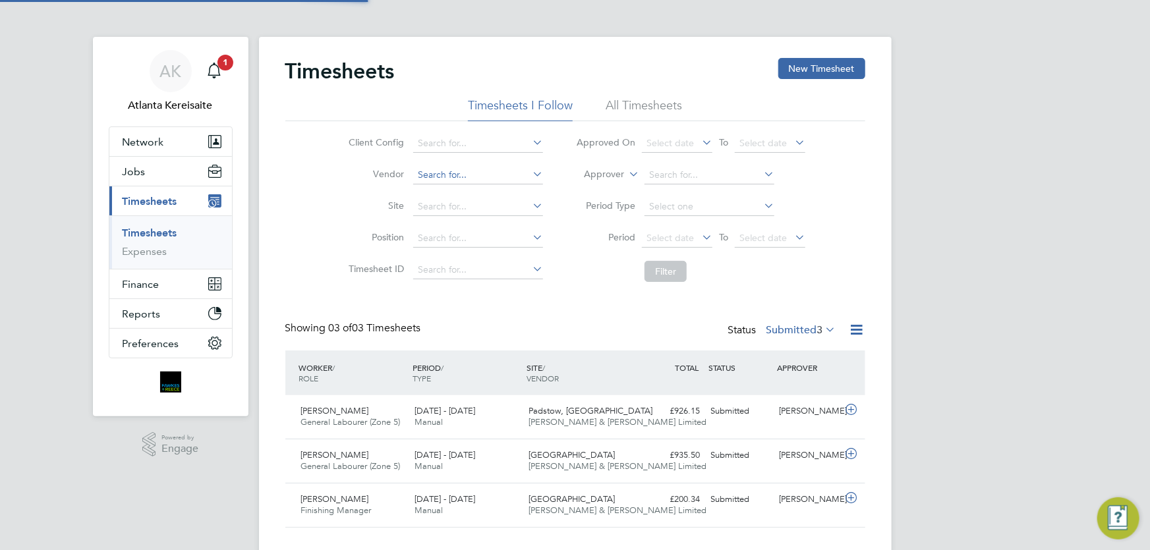
scroll to position [33, 114]
click at [308, 200] on div "Client Config Vendor Site Position Timesheet ID Approved On Select date To Sele…" at bounding box center [575, 204] width 580 height 167
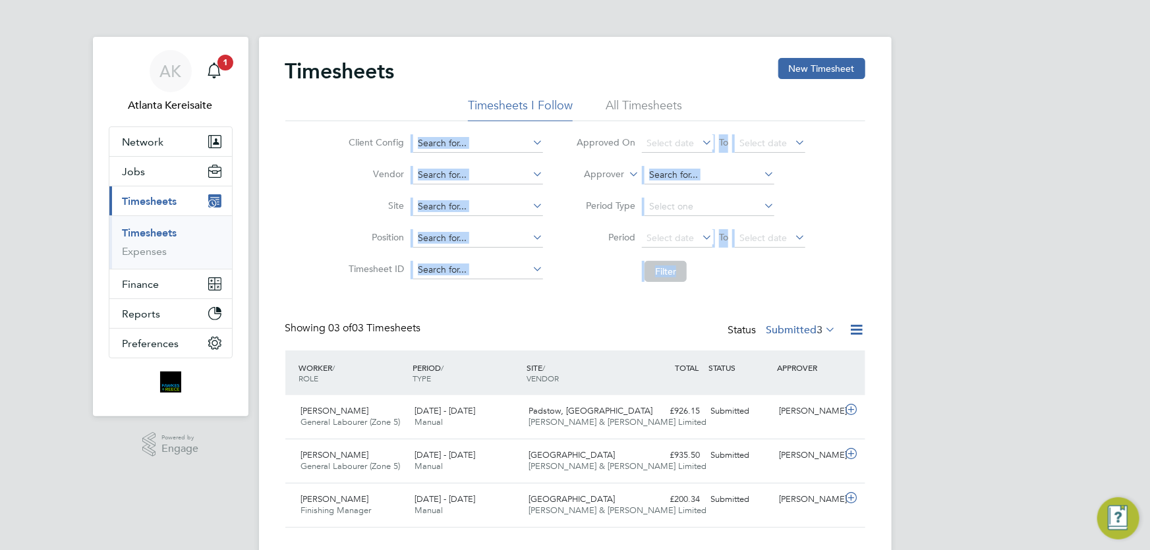
drag, startPoint x: 399, startPoint y: 136, endPoint x: 951, endPoint y: 327, distance: 584.3
click at [909, 321] on div "AK Atlanta Kereisaite Notifications 1 Applications: Network Team Members Busine…" at bounding box center [575, 287] width 1150 height 575
click at [998, 333] on div "AK Atlanta Kereisaite Notifications 1 Applications: Network Team Members Busine…" at bounding box center [575, 287] width 1150 height 575
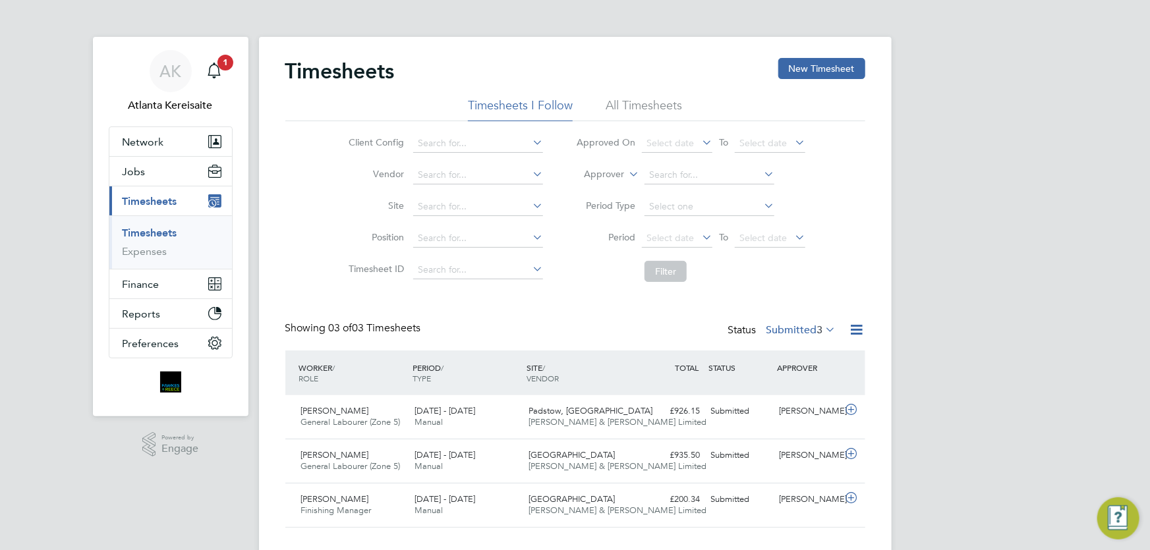
drag, startPoint x: 750, startPoint y: 289, endPoint x: 834, endPoint y: 294, distance: 83.8
click at [764, 293] on div "Timesheets New Timesheet Timesheets I Follow All Timesheets Client Config Vendo…" at bounding box center [575, 293] width 580 height 470
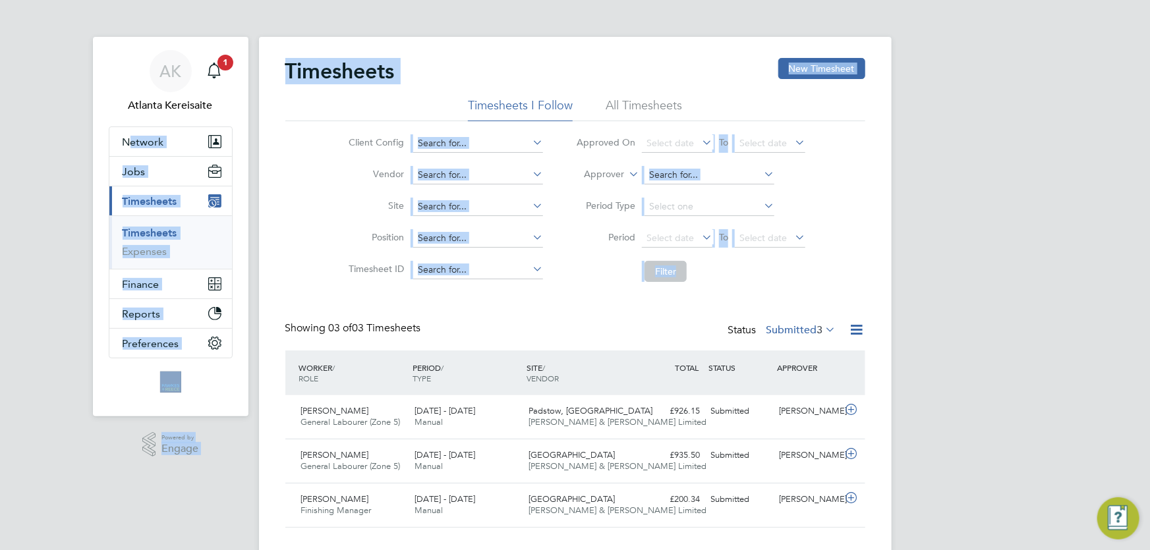
drag, startPoint x: 836, startPoint y: 287, endPoint x: 102, endPoint y: 130, distance: 750.7
click at [102, 130] on div "AK Atlanta Kereisaite Notifications 1 Applications: Network Team Members Busine…" at bounding box center [575, 287] width 1150 height 575
click at [350, 112] on ul "Timesheets I Follow All Timesheets" at bounding box center [575, 110] width 580 height 24
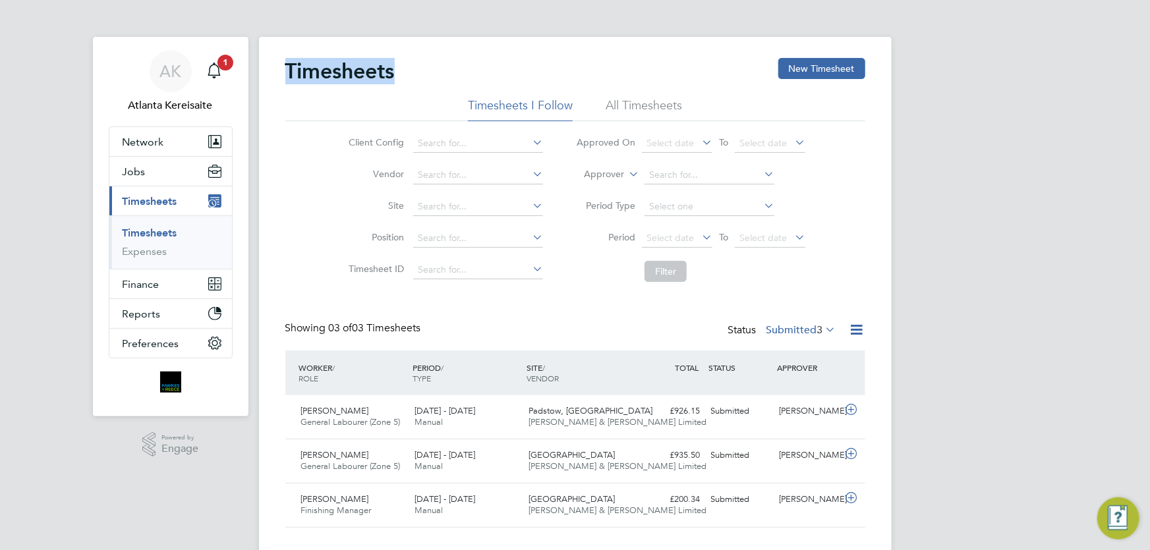
drag, startPoint x: 399, startPoint y: 72, endPoint x: 288, endPoint y: 74, distance: 110.7
click at [282, 74] on div "Timesheets New Timesheet Timesheets I Follow All Timesheets Client Config Vendo…" at bounding box center [575, 295] width 633 height 517
click at [289, 74] on h2 "Timesheets" at bounding box center [339, 71] width 109 height 26
drag, startPoint x: 282, startPoint y: 72, endPoint x: 401, endPoint y: 78, distance: 119.4
click at [401, 78] on div "Timesheets New Timesheet Timesheets I Follow All Timesheets Client Config Vendo…" at bounding box center [575, 295] width 633 height 517
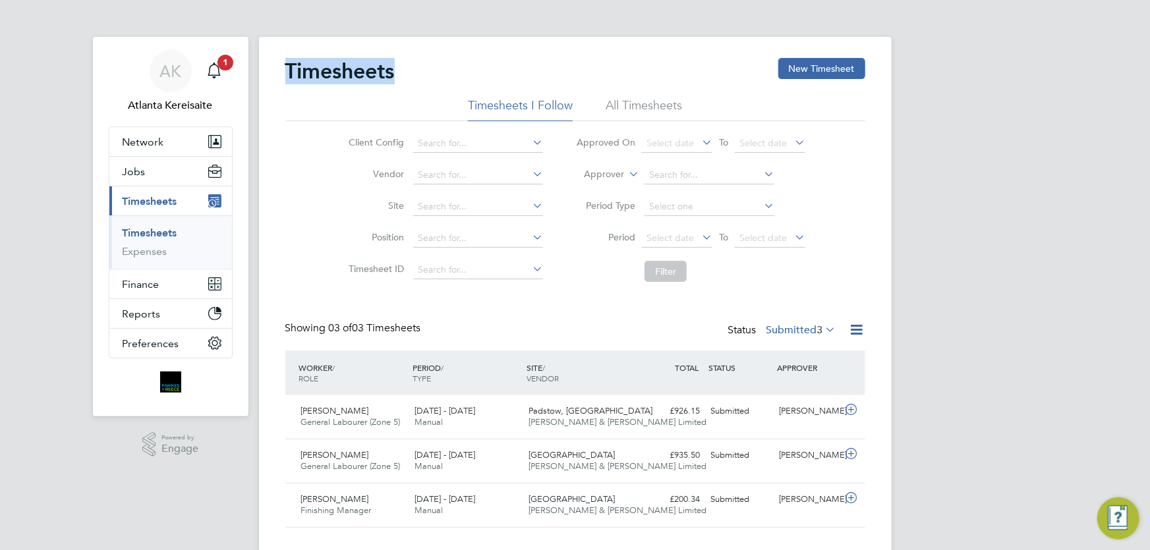
click at [358, 65] on h2 "Timesheets" at bounding box center [339, 71] width 109 height 26
click at [408, 72] on div "Timesheets New Timesheet" at bounding box center [575, 78] width 580 height 40
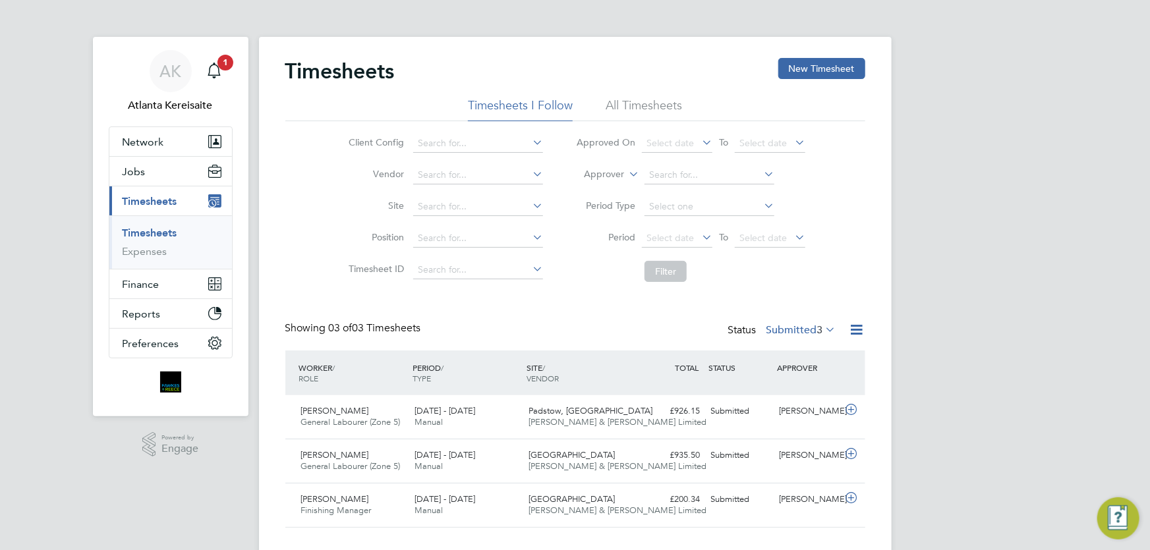
click at [395, 77] on h2 "Timesheets" at bounding box center [339, 71] width 109 height 26
click at [387, 76] on h2 "Timesheets" at bounding box center [339, 71] width 109 height 26
drag, startPoint x: 288, startPoint y: 72, endPoint x: 405, endPoint y: 76, distance: 116.7
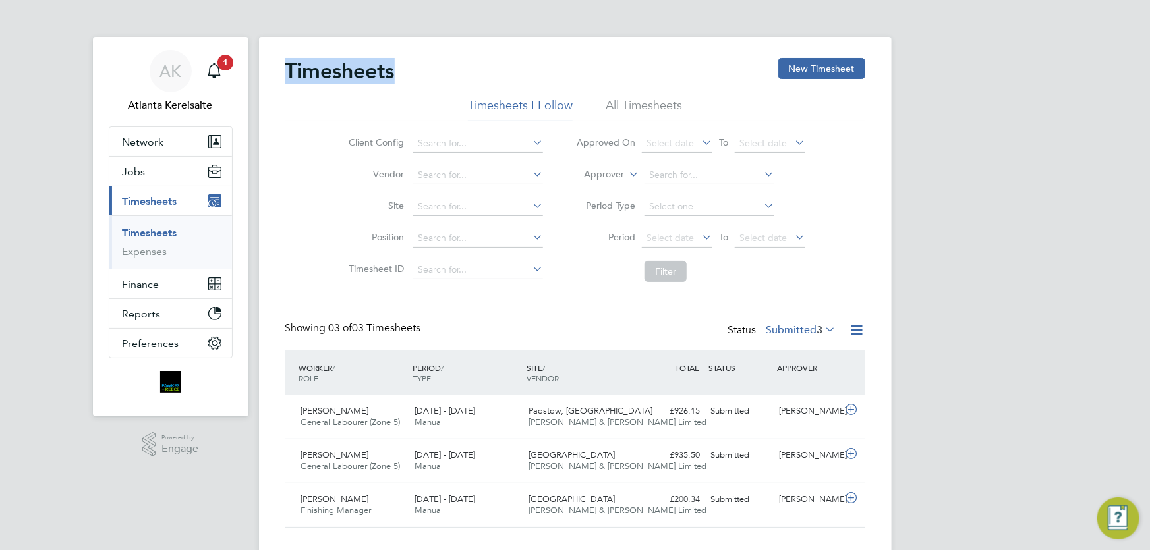
click at [405, 76] on div "Timesheets New Timesheet" at bounding box center [575, 78] width 580 height 40
click at [388, 78] on h2 "Timesheets" at bounding box center [339, 71] width 109 height 26
drag, startPoint x: 393, startPoint y: 74, endPoint x: 269, endPoint y: 72, distance: 124.6
click at [267, 72] on div "Timesheets New Timesheet Timesheets I Follow All Timesheets Client Config Vendo…" at bounding box center [575, 295] width 633 height 517
click at [316, 71] on h2 "Timesheets" at bounding box center [339, 71] width 109 height 26
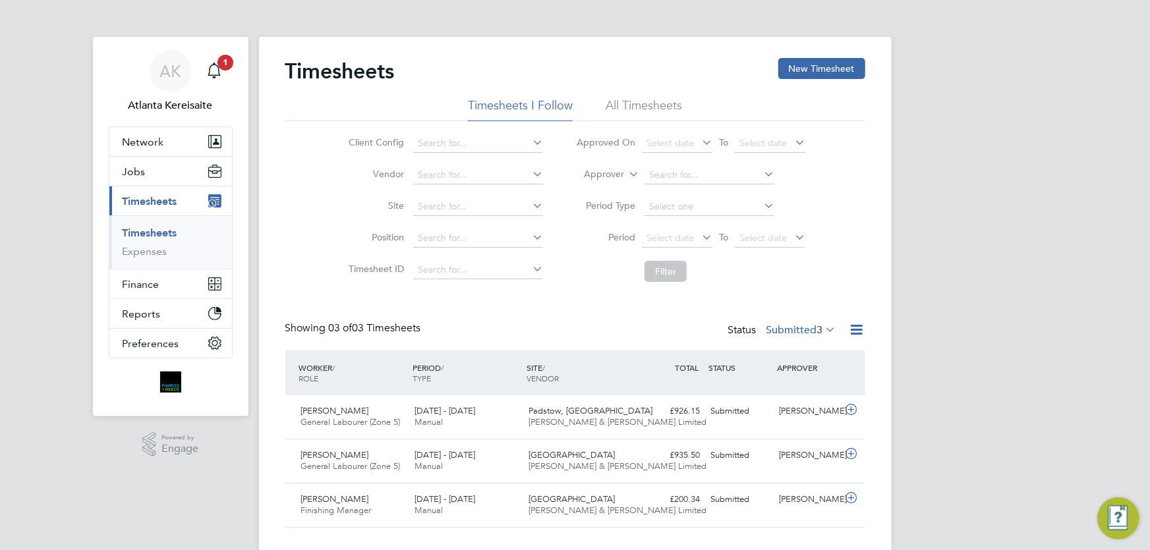
click at [289, 72] on h2 "Timesheets" at bounding box center [339, 71] width 109 height 26
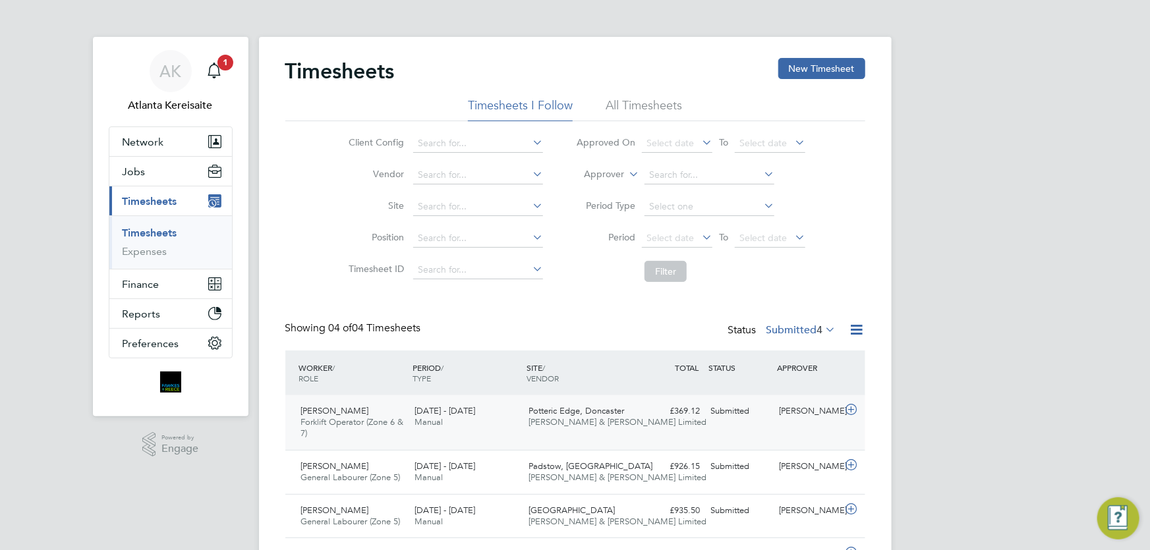
click at [776, 428] on div "Kieron Cunliffe Forklift Operator (Zone 6 & 7) 18 - 24 Aug 2025 18 - 24 Aug 202…" at bounding box center [575, 422] width 580 height 55
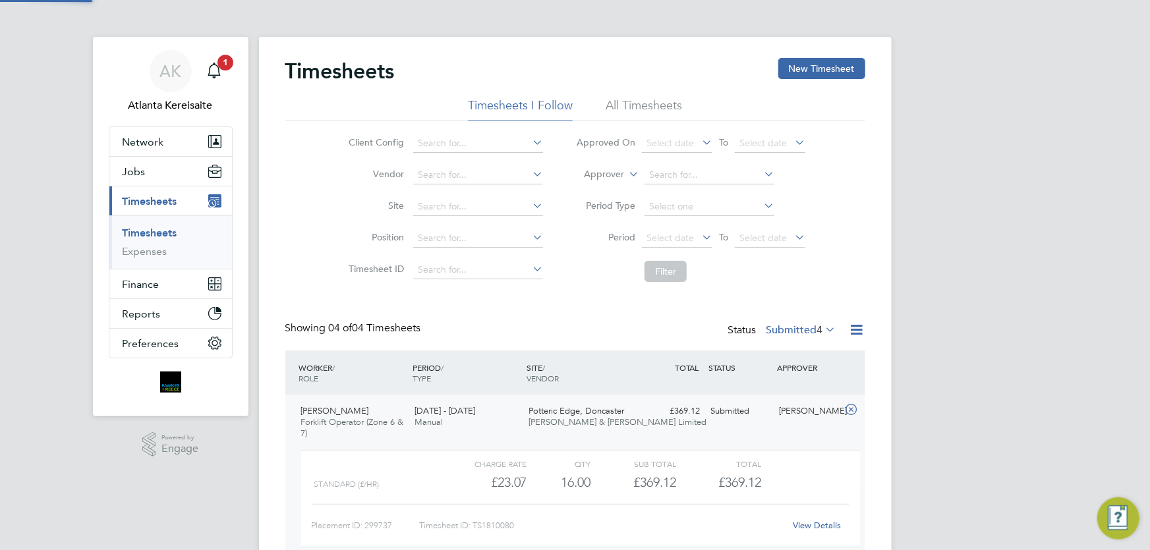
scroll to position [22, 128]
click at [563, 291] on div "Timesheets New Timesheet Timesheets I Follow All Timesheets Client Config Vendo…" at bounding box center [575, 381] width 580 height 646
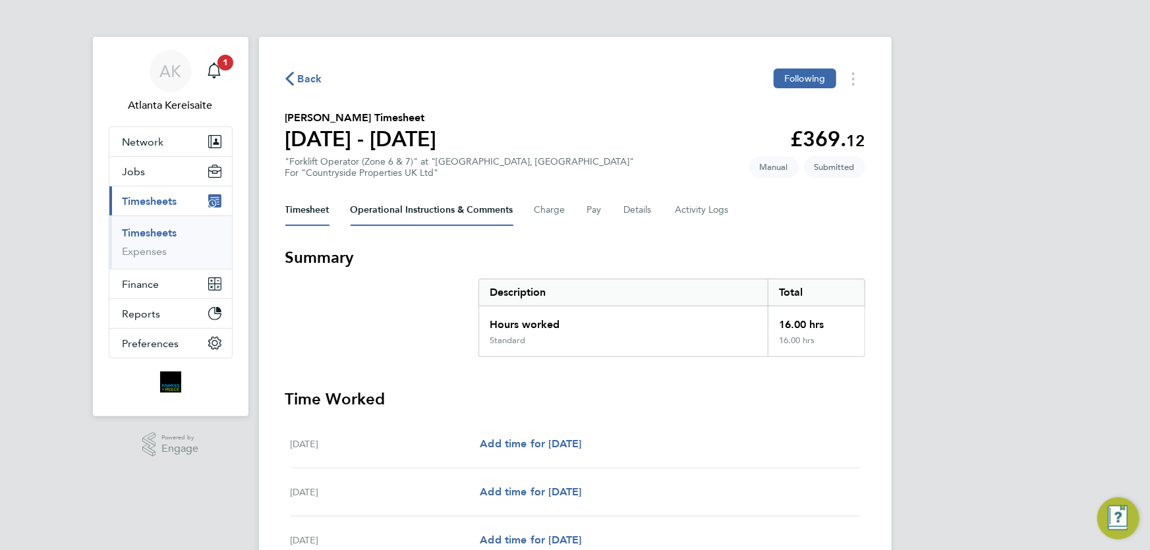
click at [436, 213] on Comments-tab "Operational Instructions & Comments" at bounding box center [432, 210] width 163 height 32
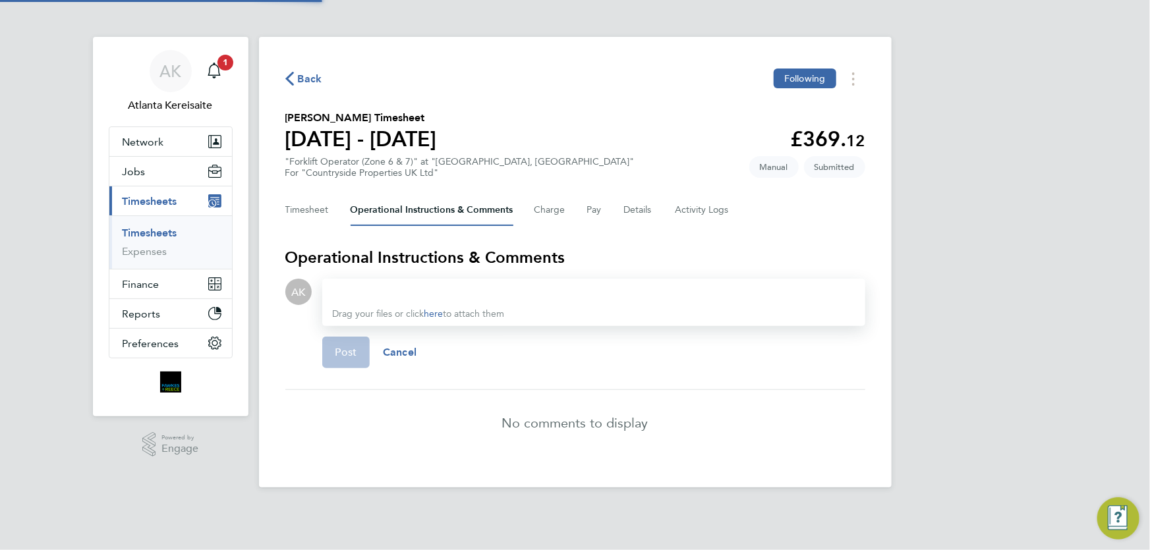
click at [401, 292] on div at bounding box center [594, 292] width 522 height 16
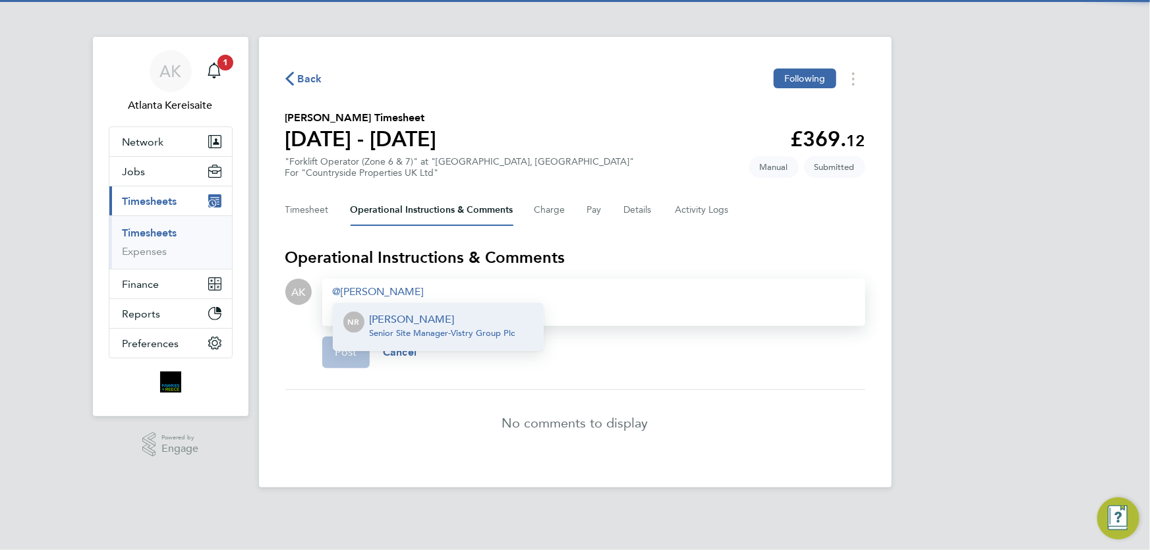
click at [422, 320] on p "[PERSON_NAME]" at bounding box center [443, 320] width 146 height 16
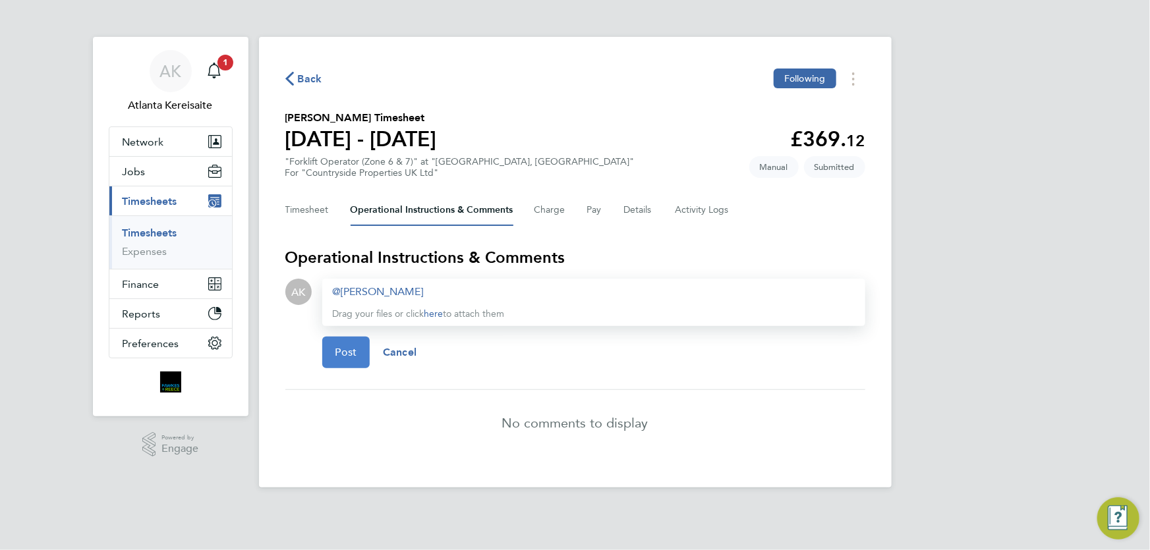
click at [328, 354] on button "Post" at bounding box center [346, 353] width 48 height 32
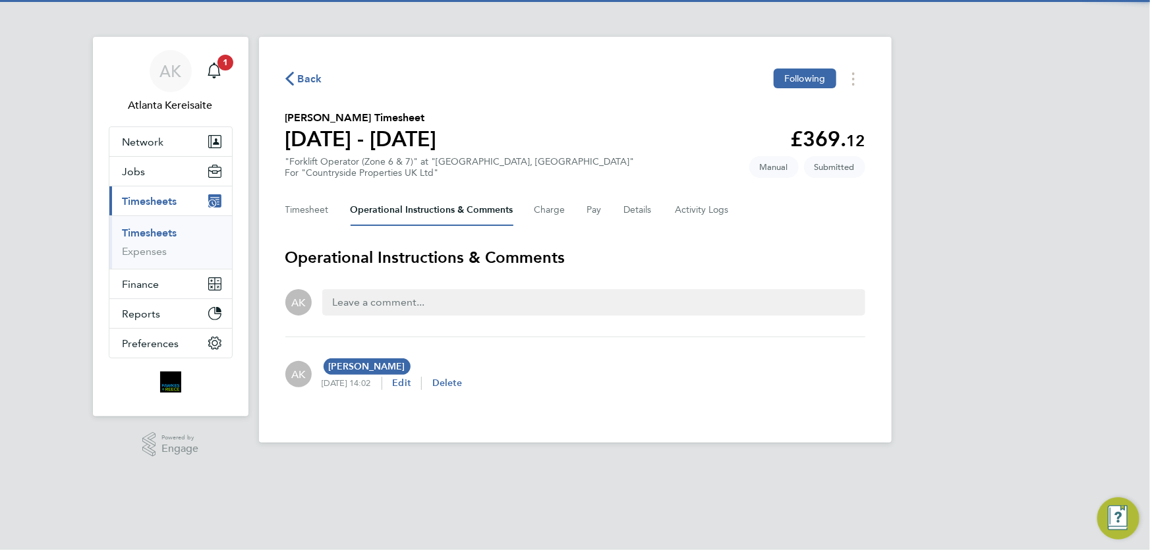
click at [309, 82] on span "Back" at bounding box center [310, 79] width 24 height 16
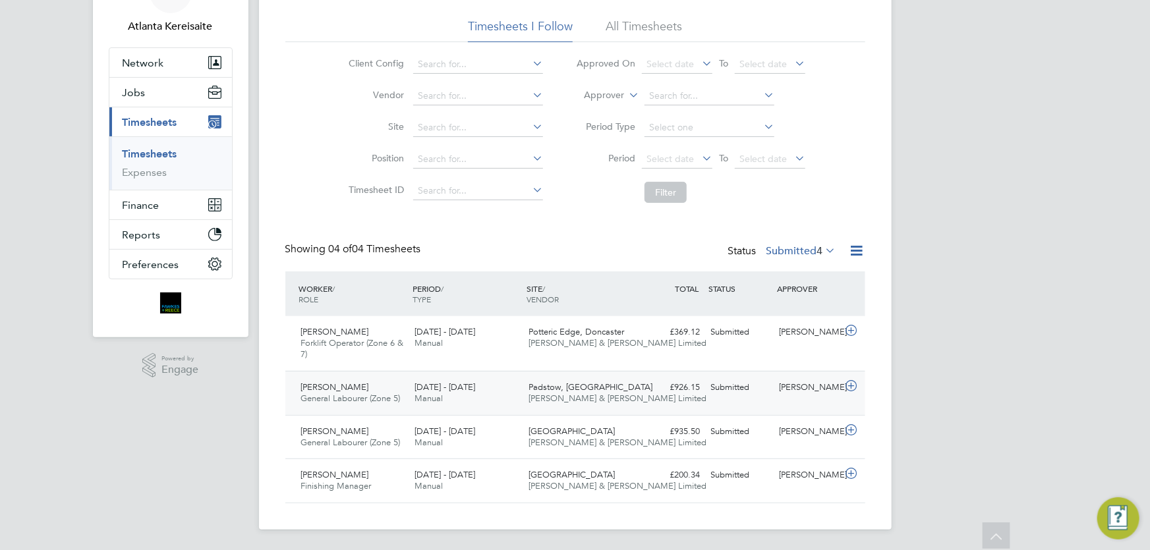
click at [795, 401] on div "Barry Campbell General Labourer (Zone 5) 18 - 24 Aug 2025 18 - 24 Aug 2025 Manu…" at bounding box center [575, 393] width 580 height 44
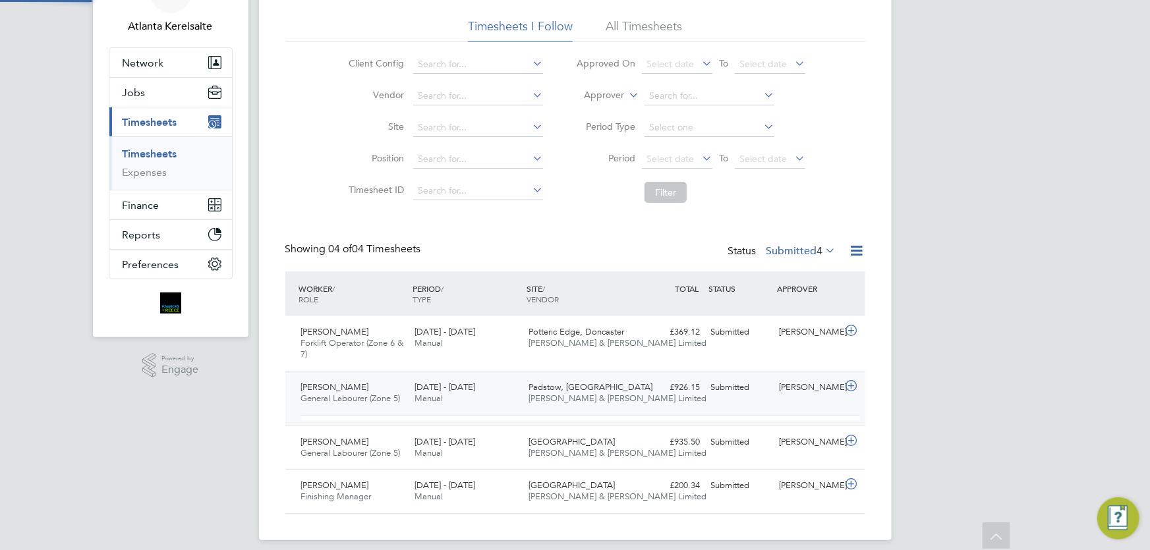
scroll to position [22, 128]
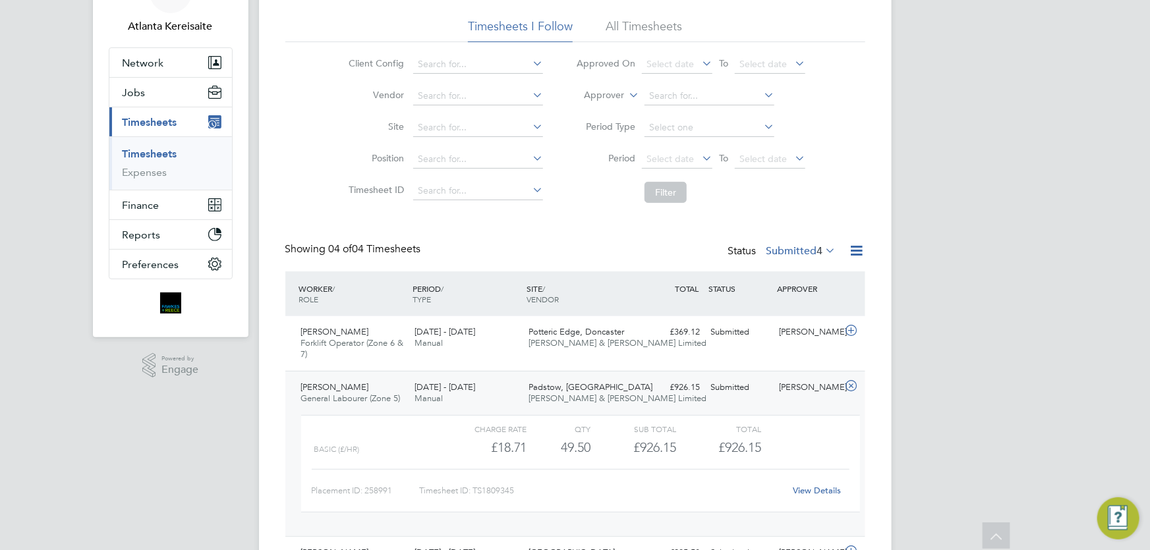
click at [826, 492] on link "View Details" at bounding box center [817, 490] width 48 height 11
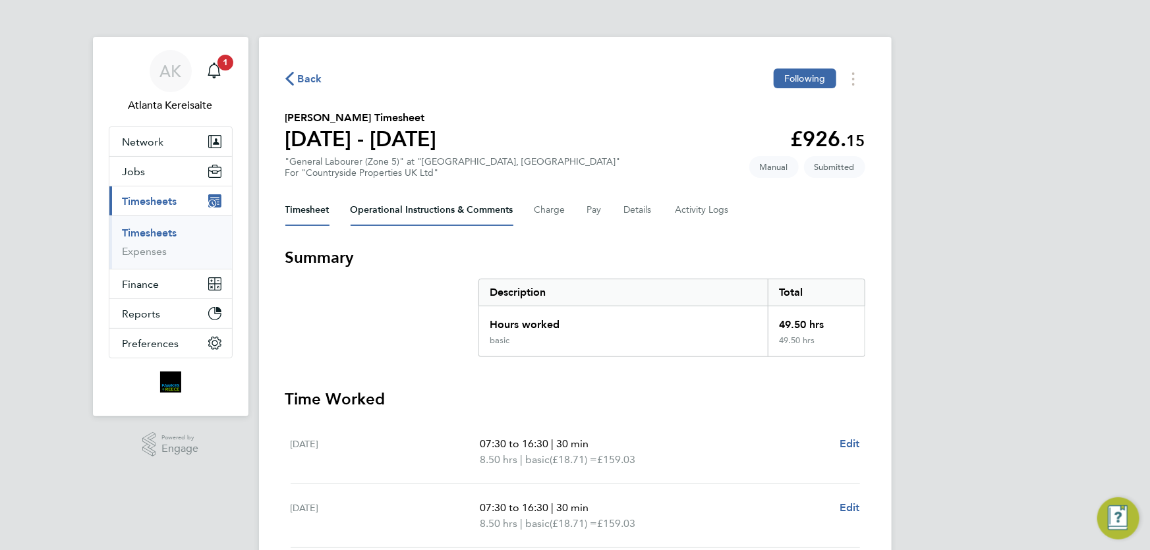
click at [395, 208] on Comments-tab "Operational Instructions & Comments" at bounding box center [432, 210] width 163 height 32
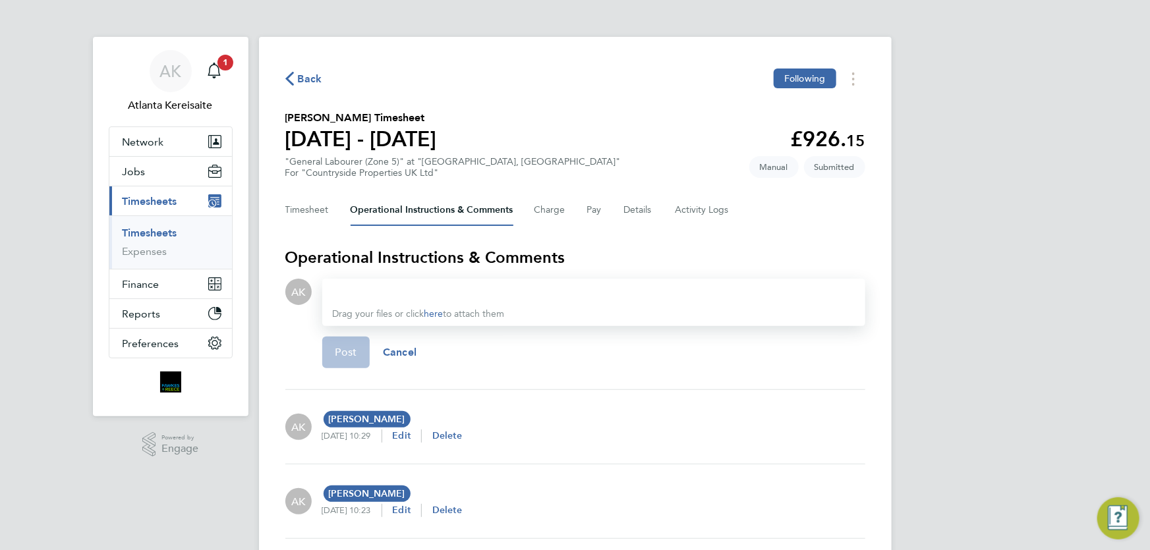
click at [368, 289] on div at bounding box center [594, 292] width 522 height 16
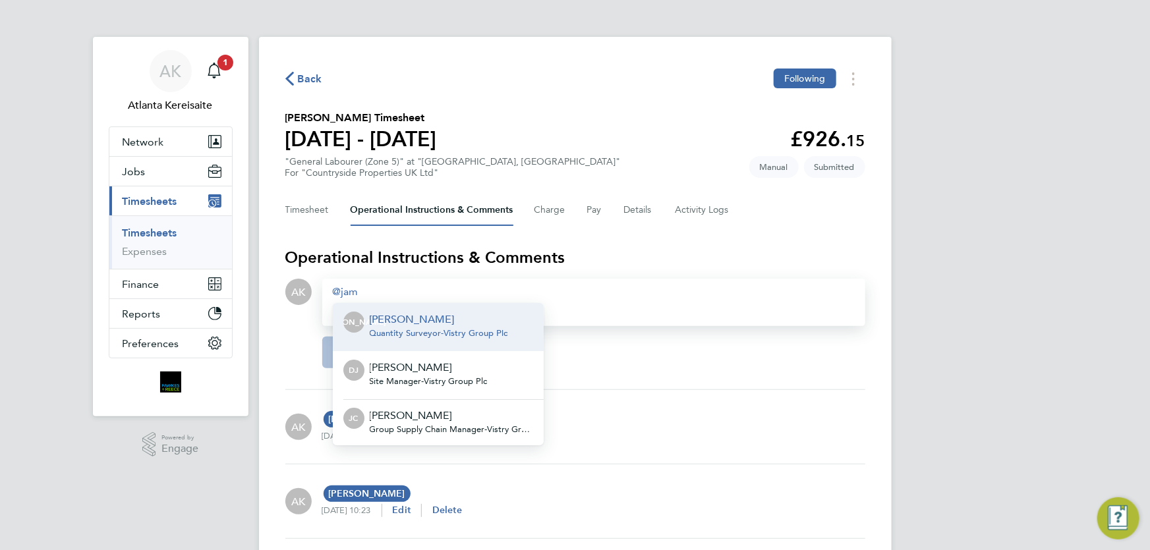
click at [376, 314] on p "[PERSON_NAME]" at bounding box center [439, 320] width 138 height 16
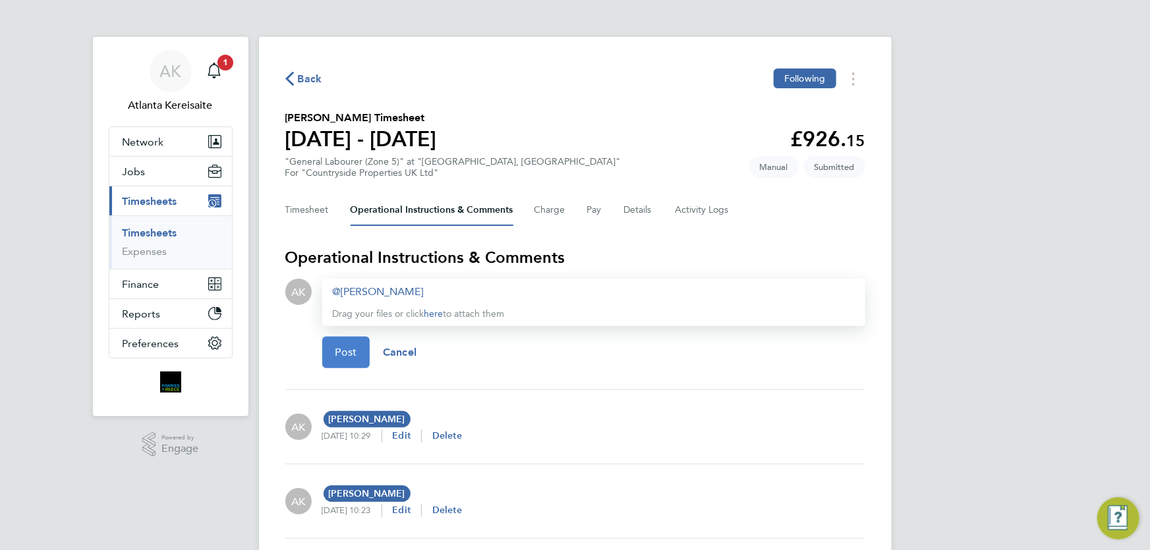
click at [357, 353] on button "Post" at bounding box center [346, 353] width 48 height 32
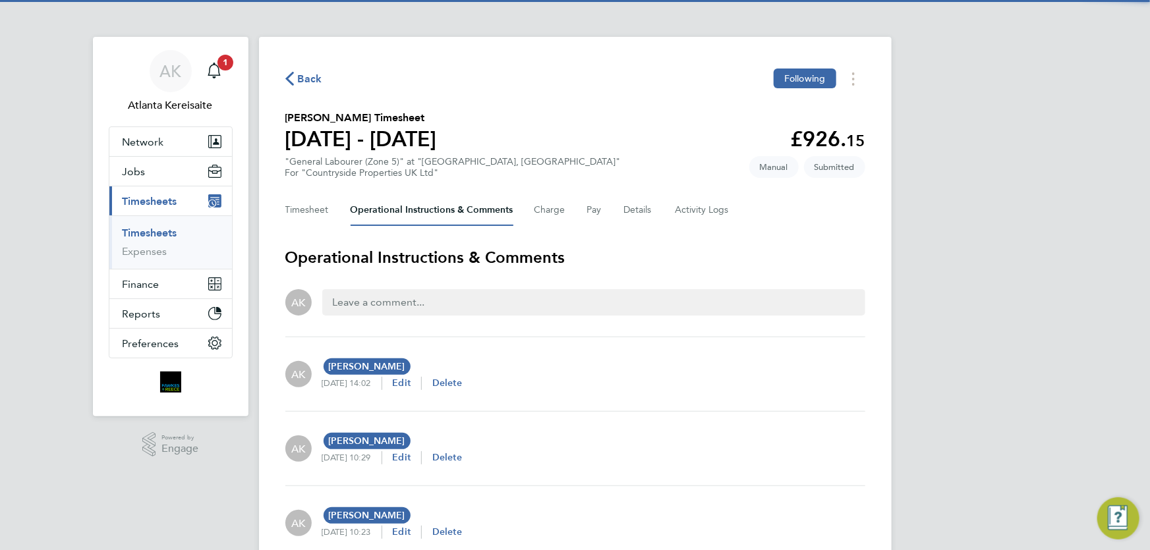
click at [309, 76] on span "Back" at bounding box center [310, 79] width 24 height 16
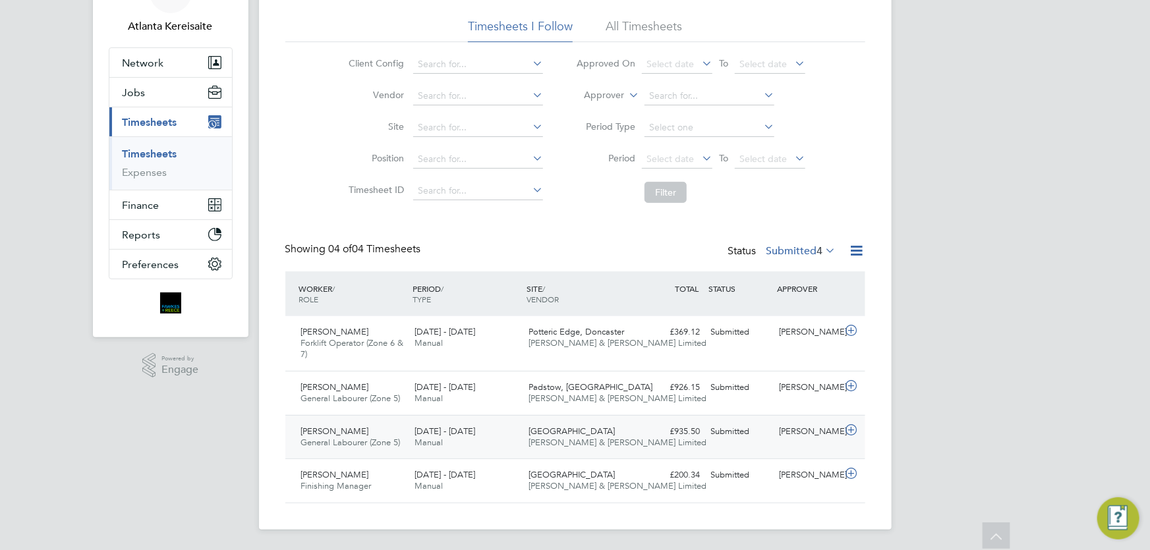
click at [797, 443] on div "[PERSON_NAME] General Labourer (Zone 5) [DATE] - [DATE] [DATE] - [DATE] Manual …" at bounding box center [575, 437] width 580 height 44
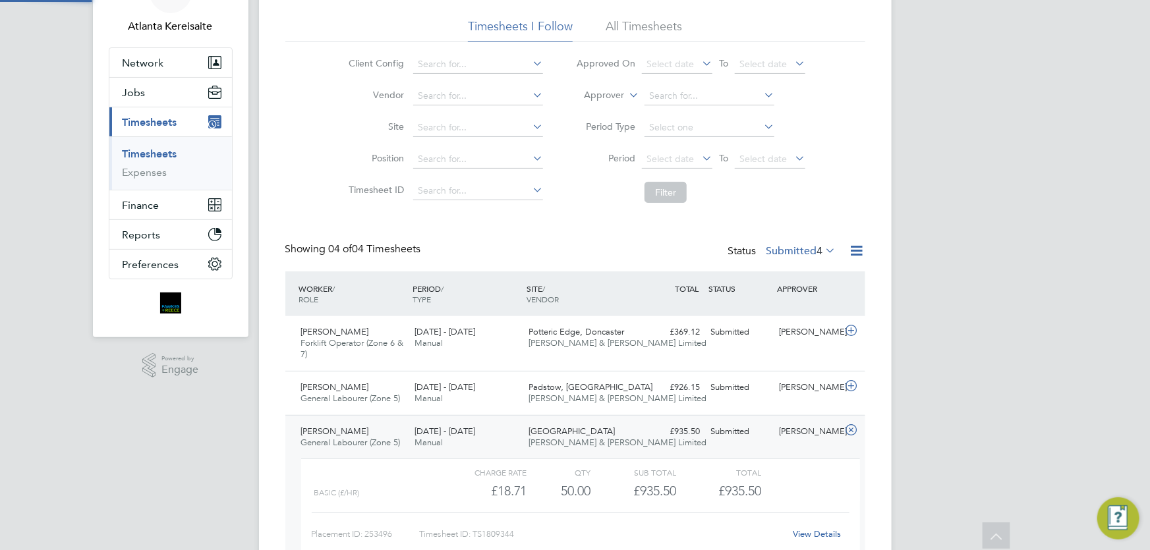
scroll to position [22, 128]
click at [820, 531] on link "View Details" at bounding box center [817, 533] width 48 height 11
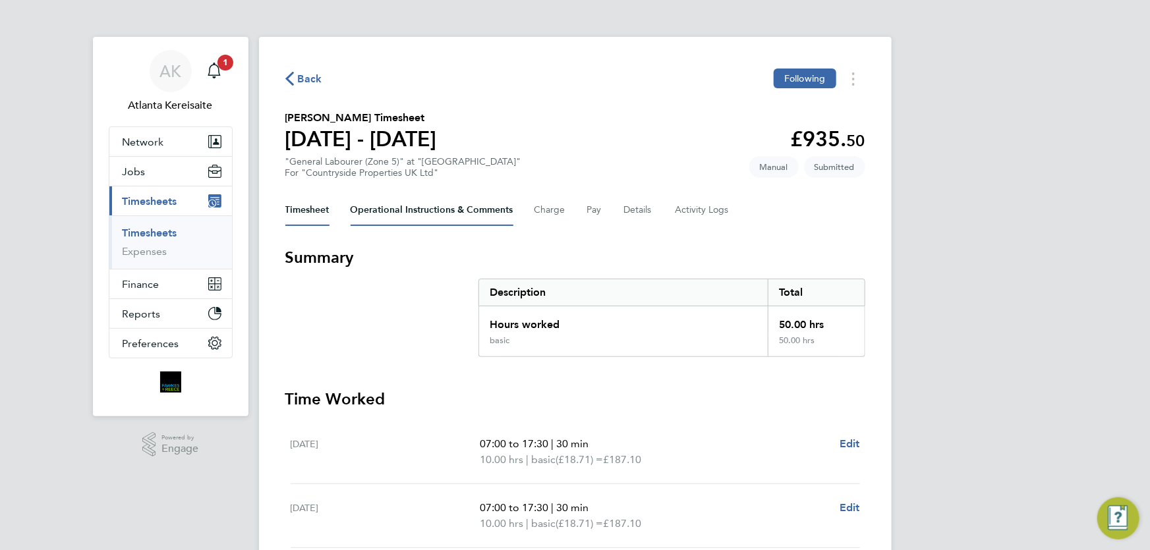
click at [441, 210] on Comments-tab "Operational Instructions & Comments" at bounding box center [432, 210] width 163 height 32
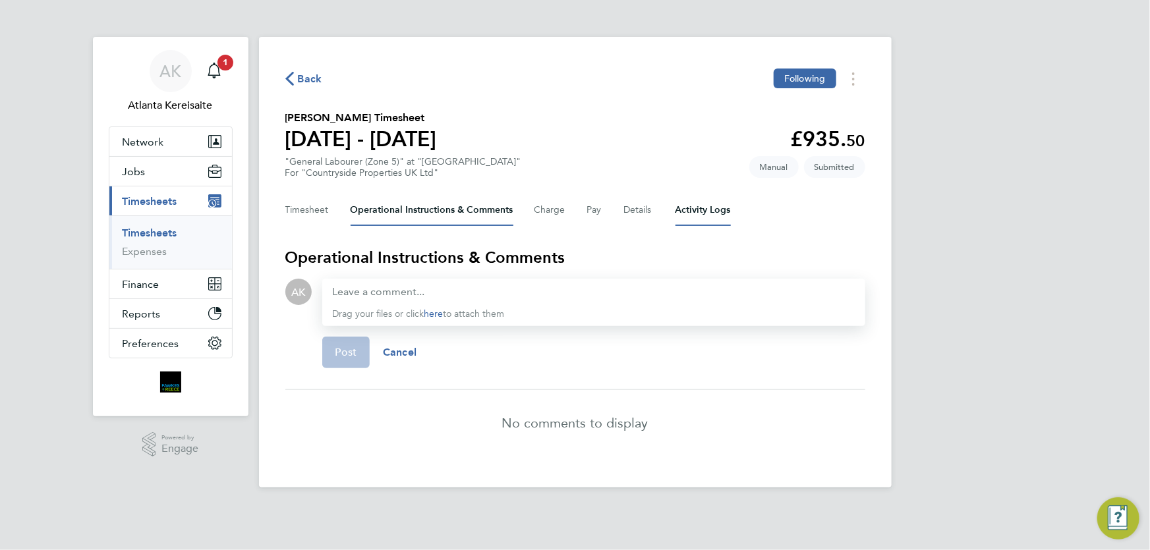
click at [706, 210] on Logs-tab "Activity Logs" at bounding box center [702, 210] width 55 height 32
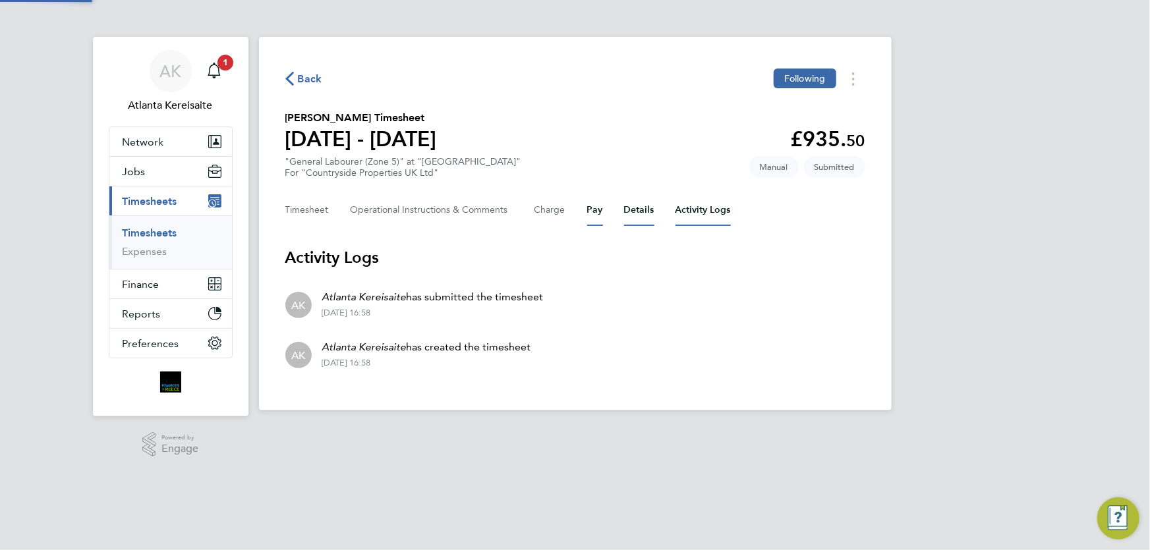
drag, startPoint x: 642, startPoint y: 213, endPoint x: 589, endPoint y: 211, distance: 52.7
click at [641, 213] on button "Details" at bounding box center [639, 210] width 30 height 32
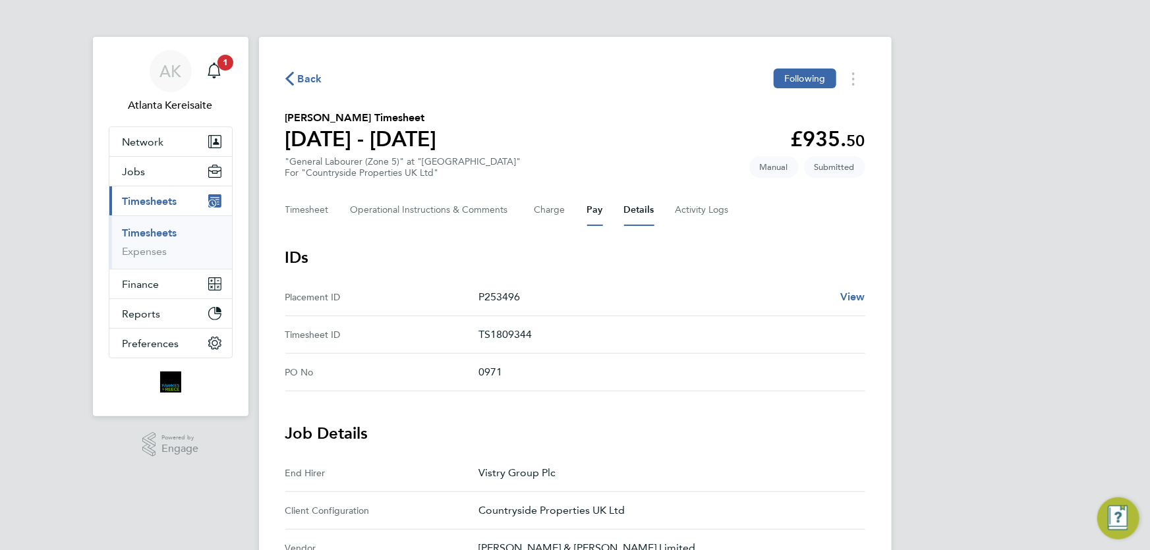
click at [601, 211] on button "Pay" at bounding box center [595, 210] width 16 height 32
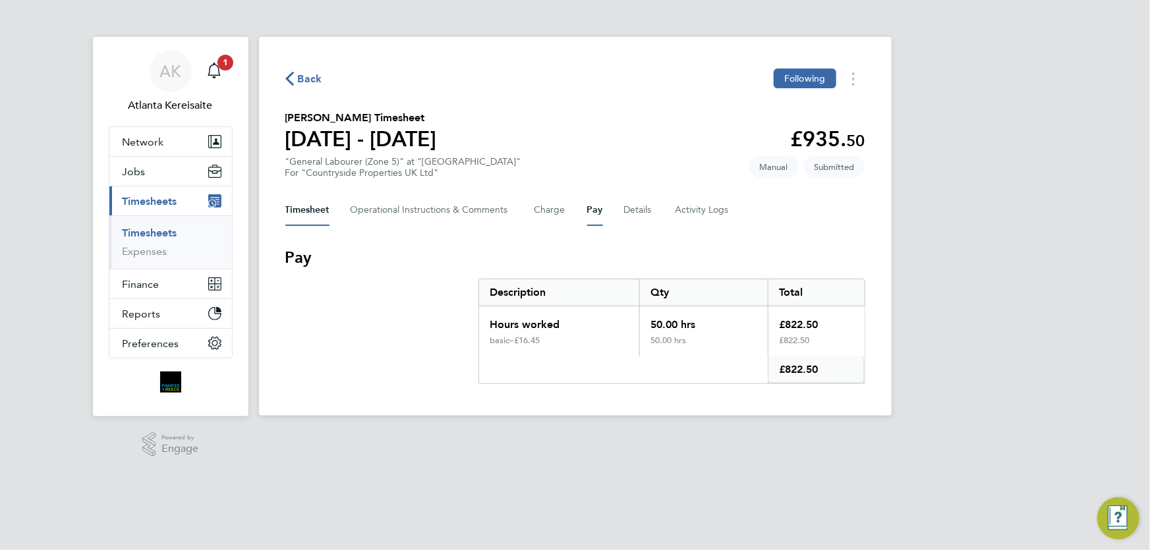
click at [306, 211] on button "Timesheet" at bounding box center [307, 210] width 44 height 32
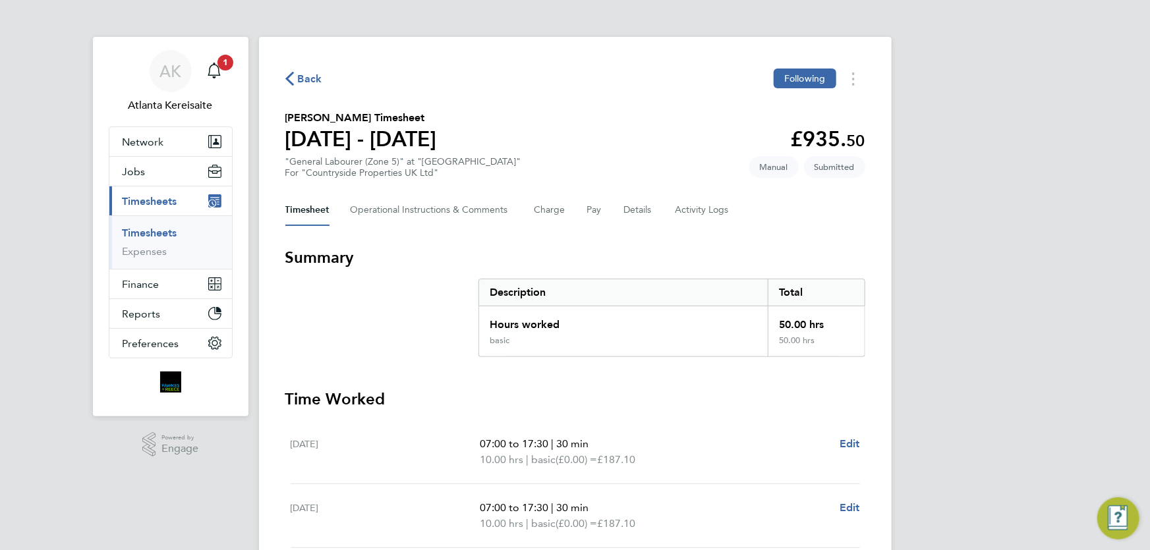
click at [298, 72] on span "Back" at bounding box center [310, 79] width 24 height 16
